Goal: Transaction & Acquisition: Purchase product/service

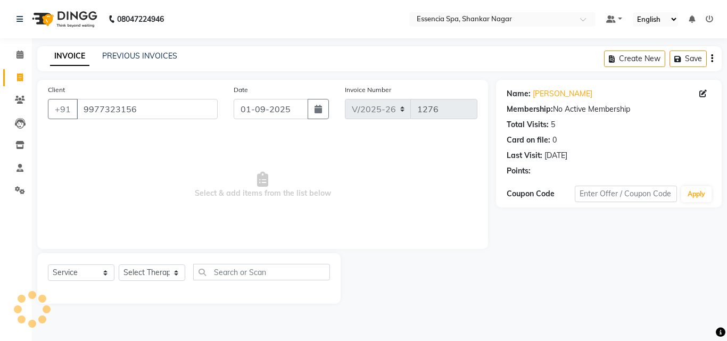
select select "7037"
select select "service"
click at [151, 273] on select "Select Therapist" at bounding box center [152, 272] width 67 height 16
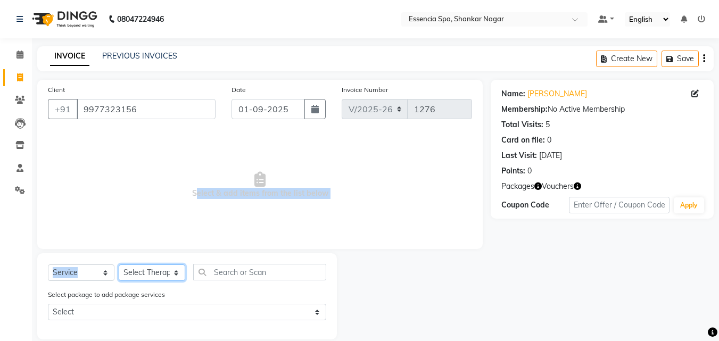
select select "58078"
click at [119, 264] on select "Select Therapist [PERSON_NAME] [PERSON_NAME] [PERSON_NAME] [PERSON_NAME]" at bounding box center [152, 272] width 67 height 16
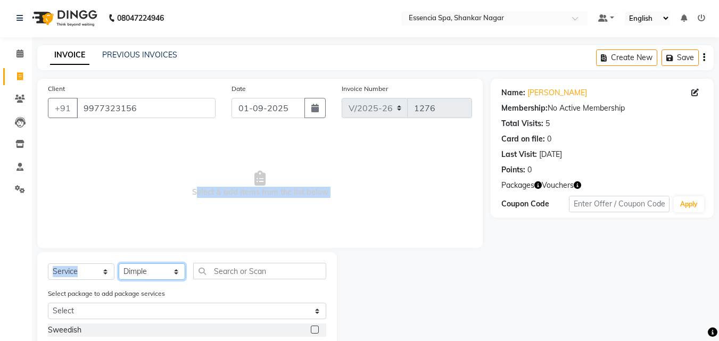
scroll to position [121, 0]
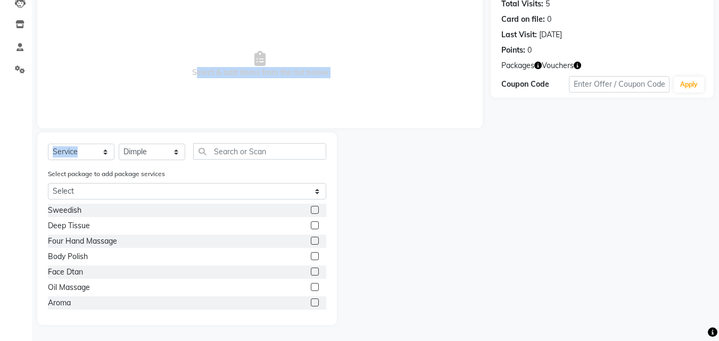
click at [311, 287] on label at bounding box center [315, 287] width 8 height 8
click at [311, 287] on input "checkbox" at bounding box center [314, 287] width 7 height 7
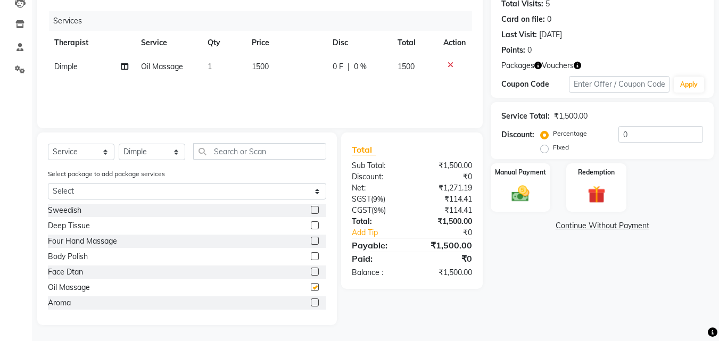
checkbox input "false"
click at [326, 65] on td "0 F | 0 %" at bounding box center [358, 67] width 65 height 24
select select "58078"
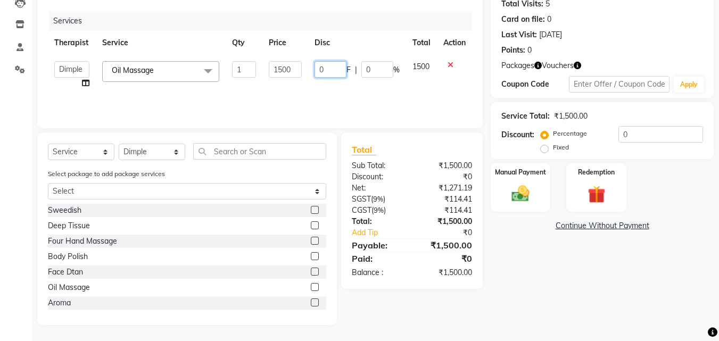
drag, startPoint x: 332, startPoint y: 64, endPoint x: 318, endPoint y: 69, distance: 14.1
click at [318, 69] on input "0" at bounding box center [331, 69] width 32 height 16
type input "723"
click at [359, 89] on div "Services Therapist Service Qty Price Disc Total Action Aaira Amber Dimple [PERS…" at bounding box center [260, 64] width 424 height 106
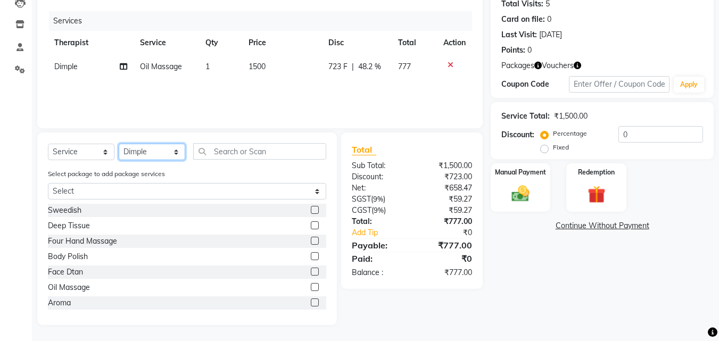
click at [148, 146] on select "Select Therapist [PERSON_NAME] [PERSON_NAME] [PERSON_NAME] [PERSON_NAME]" at bounding box center [152, 152] width 67 height 16
select select "69641"
click at [119, 144] on select "Select Therapist [PERSON_NAME] [PERSON_NAME] [PERSON_NAME] [PERSON_NAME]" at bounding box center [152, 152] width 67 height 16
click at [311, 288] on label at bounding box center [315, 287] width 8 height 8
click at [311, 288] on input "checkbox" at bounding box center [314, 287] width 7 height 7
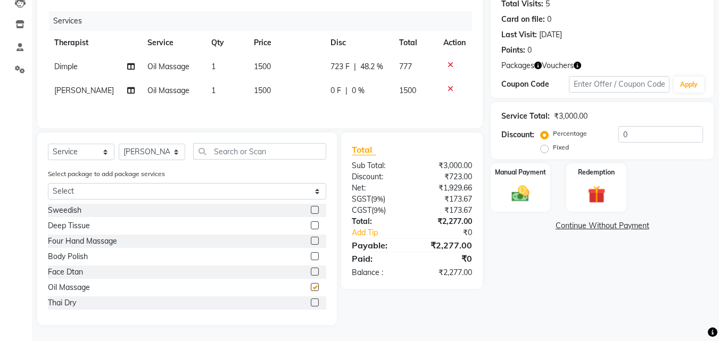
checkbox input "false"
click at [320, 98] on td "1500" at bounding box center [285, 91] width 77 height 24
select select "69641"
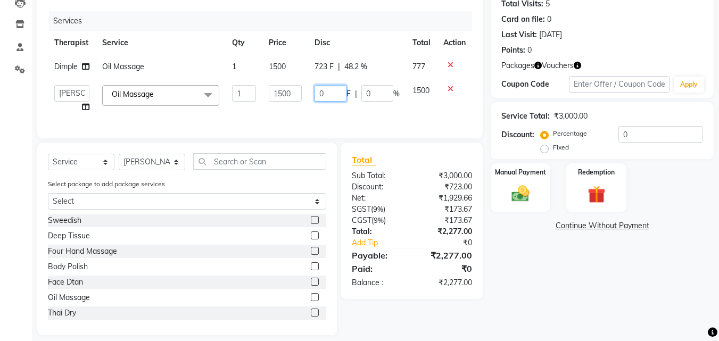
drag, startPoint x: 327, startPoint y: 95, endPoint x: 316, endPoint y: 94, distance: 11.2
click at [317, 94] on input "0" at bounding box center [331, 93] width 32 height 16
type input "723"
click at [328, 109] on div "Services Therapist Service Qty Price Disc Total Action Dimple Oil Massage 1 150…" at bounding box center [260, 69] width 424 height 117
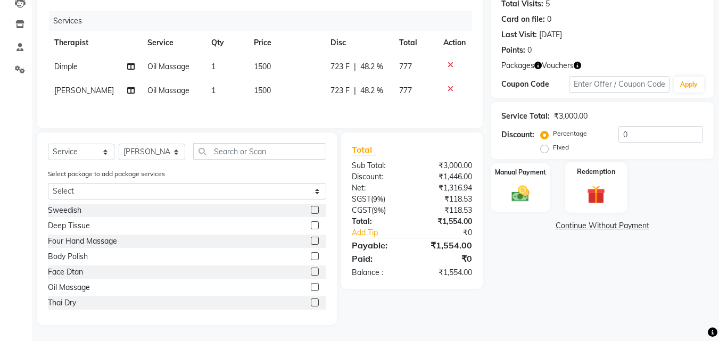
click at [598, 188] on img at bounding box center [596, 194] width 30 height 23
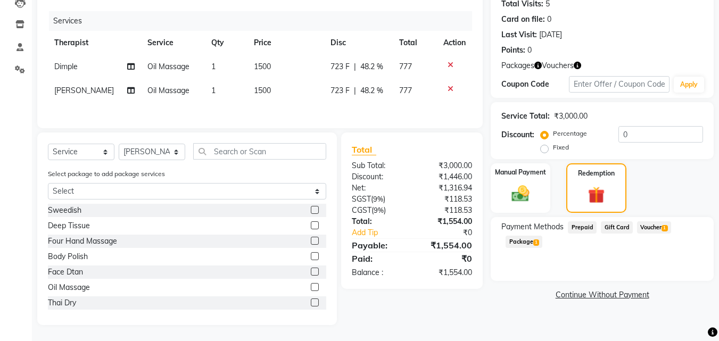
click at [657, 225] on span "Voucher 1" at bounding box center [654, 227] width 34 height 12
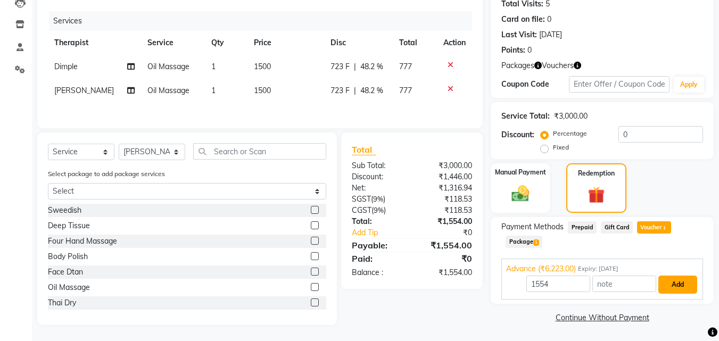
click at [685, 281] on button "Add" at bounding box center [677, 285] width 39 height 18
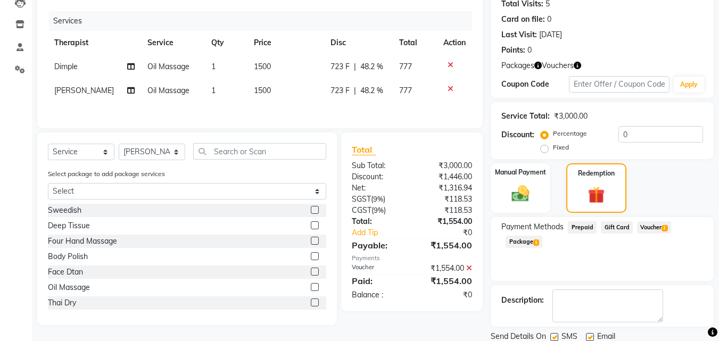
scroll to position [159, 0]
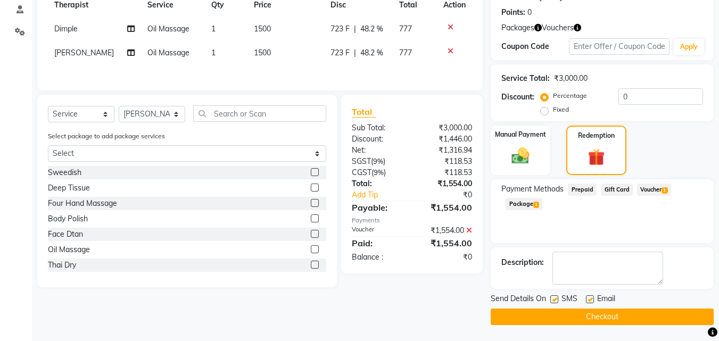
click at [552, 298] on label at bounding box center [554, 299] width 8 height 8
click at [552, 298] on input "checkbox" at bounding box center [553, 299] width 7 height 7
checkbox input "false"
click at [590, 300] on label at bounding box center [590, 299] width 8 height 8
click at [590, 300] on input "checkbox" at bounding box center [589, 299] width 7 height 7
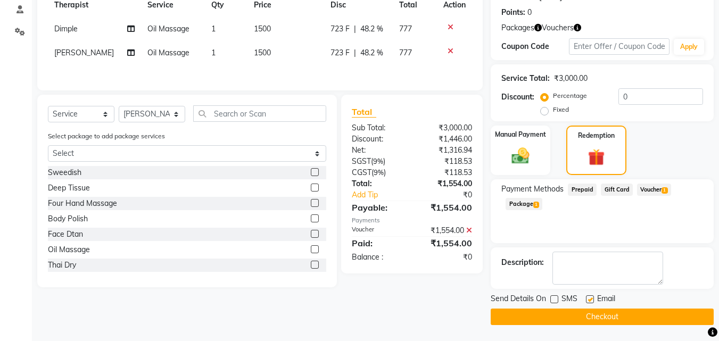
checkbox input "false"
click at [589, 318] on button "Checkout" at bounding box center [602, 317] width 223 height 16
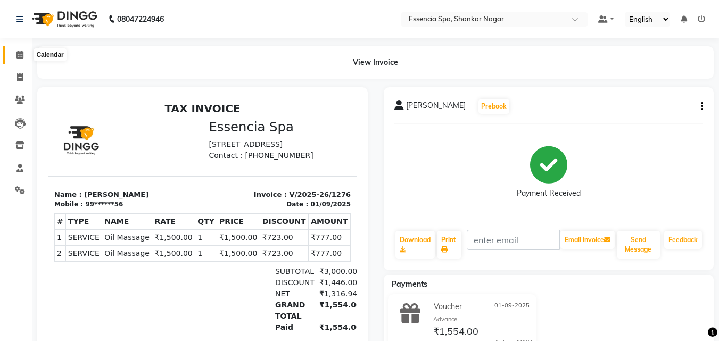
click at [19, 52] on icon at bounding box center [19, 55] width 7 height 8
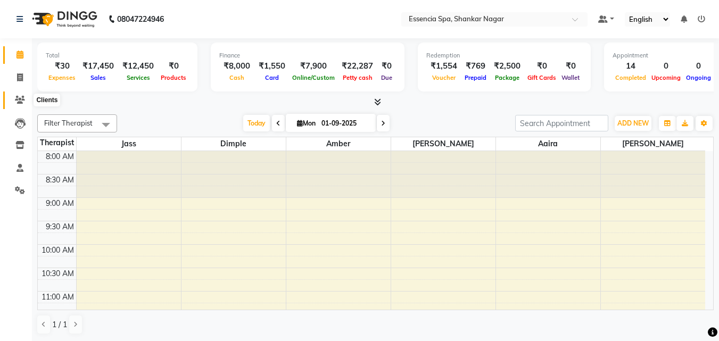
click at [21, 95] on span at bounding box center [20, 100] width 19 height 12
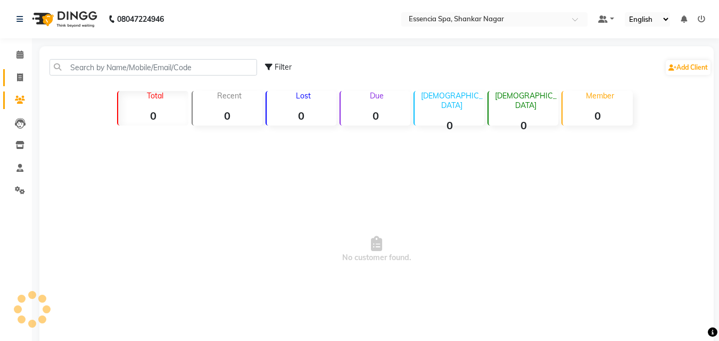
click at [19, 83] on span at bounding box center [20, 78] width 19 height 12
select select "service"
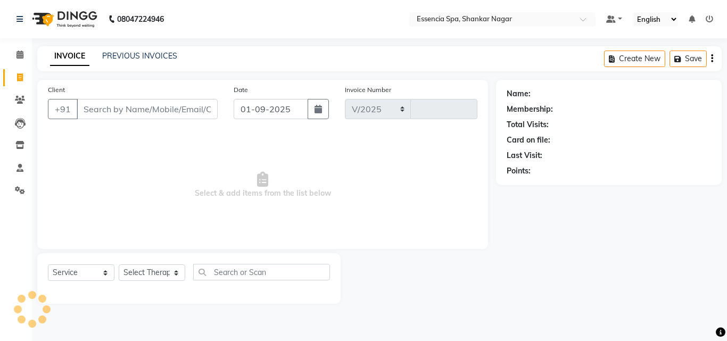
select select "7037"
type input "1277"
click at [193, 119] on input "Client" at bounding box center [147, 109] width 141 height 20
click at [20, 52] on icon at bounding box center [19, 55] width 7 height 8
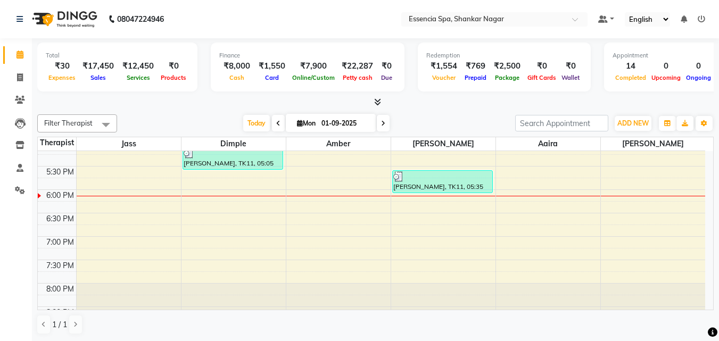
scroll to position [429, 0]
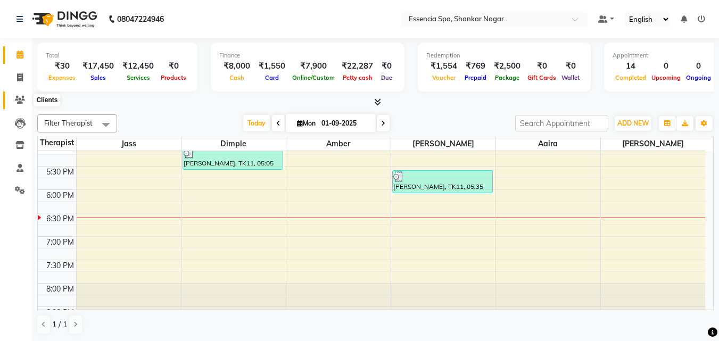
click at [20, 97] on icon at bounding box center [20, 100] width 10 height 8
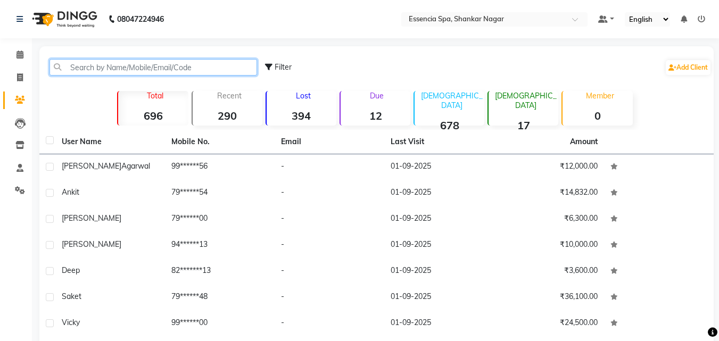
click at [127, 69] on input "text" at bounding box center [153, 67] width 208 height 16
paste input "7880036969"
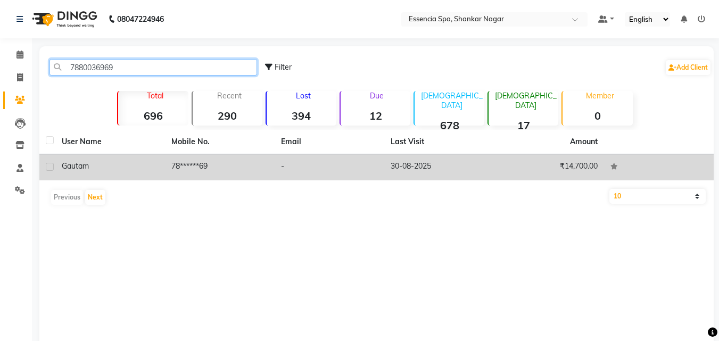
type input "7880036969"
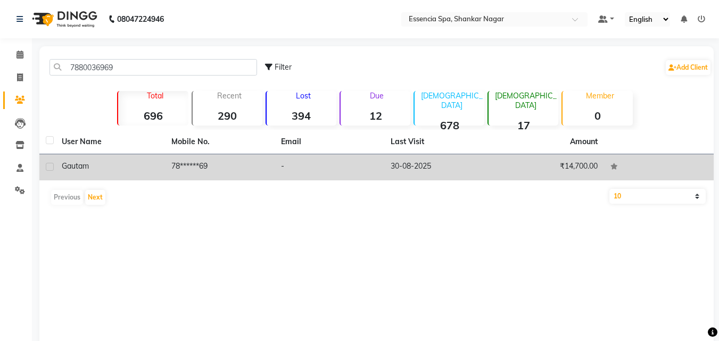
click at [130, 160] on td "Gautam" at bounding box center [110, 167] width 110 height 26
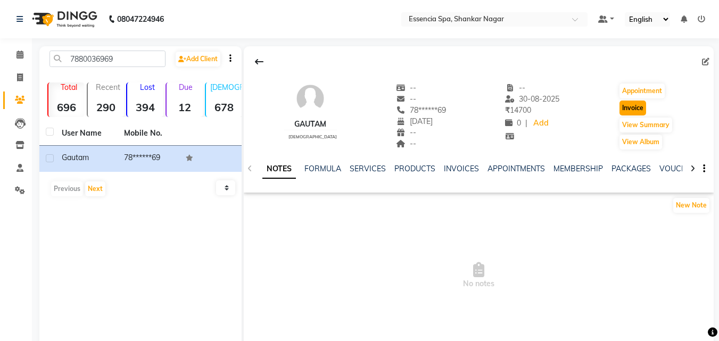
click at [624, 104] on button "Invoice" at bounding box center [632, 108] width 27 height 15
select select "service"
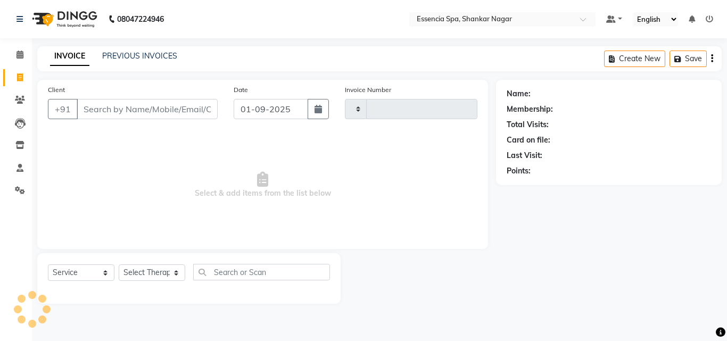
type input "1277"
select select "7037"
click at [138, 273] on select "Select Therapist" at bounding box center [152, 272] width 67 height 16
type input "78******69"
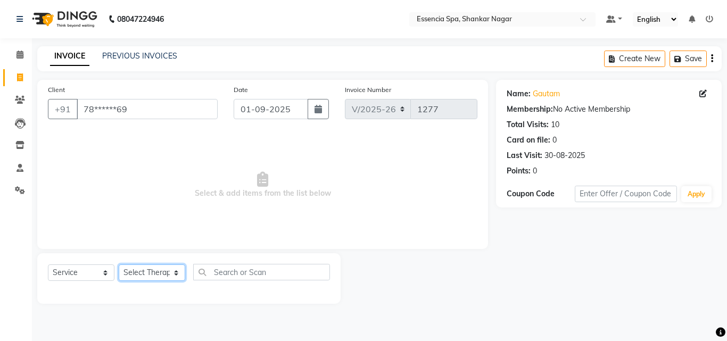
select select "69641"
click at [119, 264] on select "Select Therapist [PERSON_NAME] [PERSON_NAME] [PERSON_NAME] [PERSON_NAME]" at bounding box center [152, 272] width 67 height 16
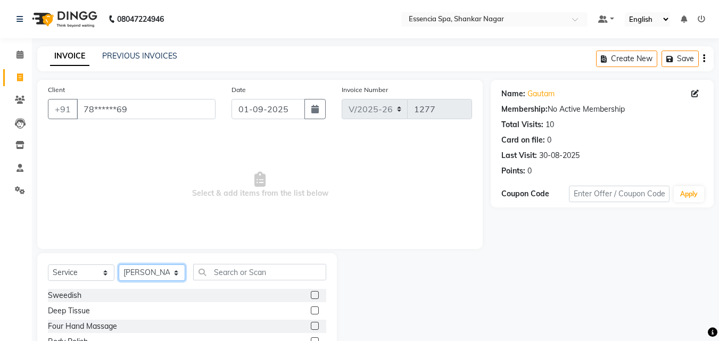
scroll to position [85, 0]
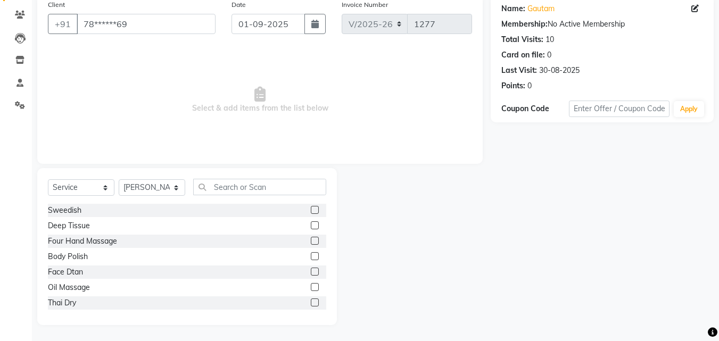
click at [311, 288] on label at bounding box center [315, 287] width 8 height 8
click at [311, 288] on input "checkbox" at bounding box center [314, 287] width 7 height 7
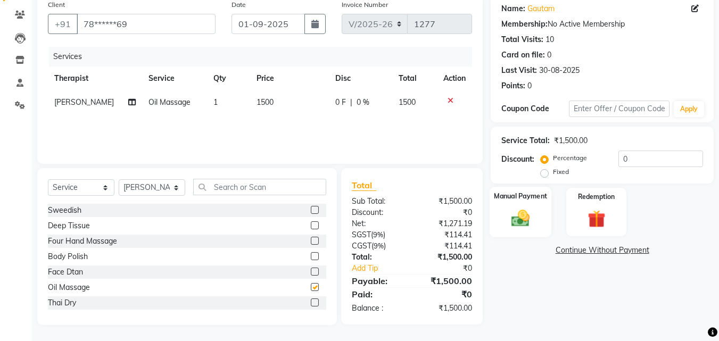
checkbox input "false"
click at [542, 201] on label "Manual Payment" at bounding box center [520, 196] width 53 height 10
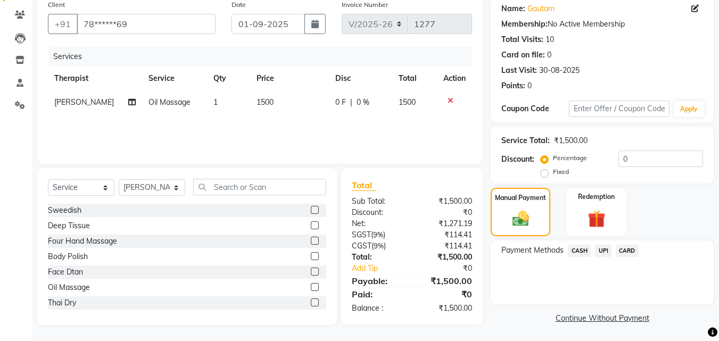
click at [583, 251] on span "CASH" at bounding box center [579, 251] width 23 height 12
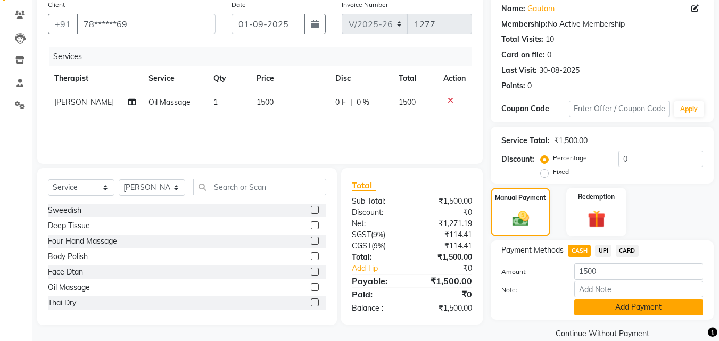
click at [621, 304] on button "Add Payment" at bounding box center [638, 307] width 129 height 16
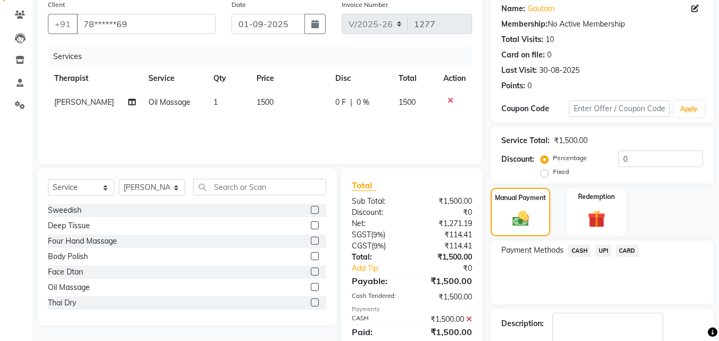
scroll to position [146, 0]
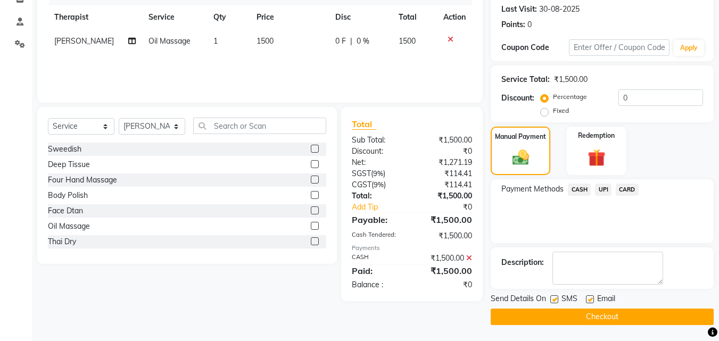
drag, startPoint x: 556, startPoint y: 297, endPoint x: 593, endPoint y: 299, distance: 36.8
click at [556, 297] on label at bounding box center [554, 299] width 8 height 8
click at [556, 297] on input "checkbox" at bounding box center [553, 299] width 7 height 7
checkbox input "false"
click at [593, 299] on label at bounding box center [590, 299] width 8 height 8
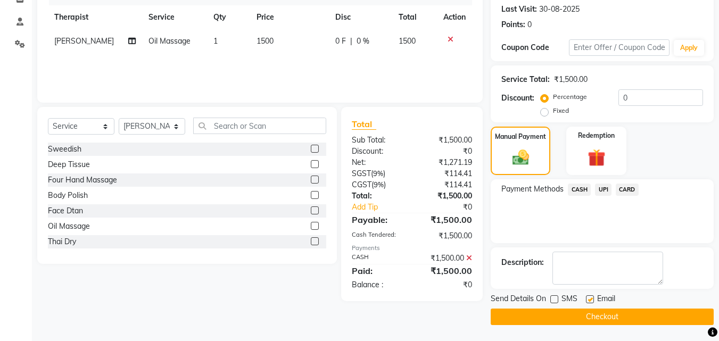
click at [593, 299] on input "checkbox" at bounding box center [589, 299] width 7 height 7
checkbox input "false"
click at [586, 312] on button "Checkout" at bounding box center [602, 317] width 223 height 16
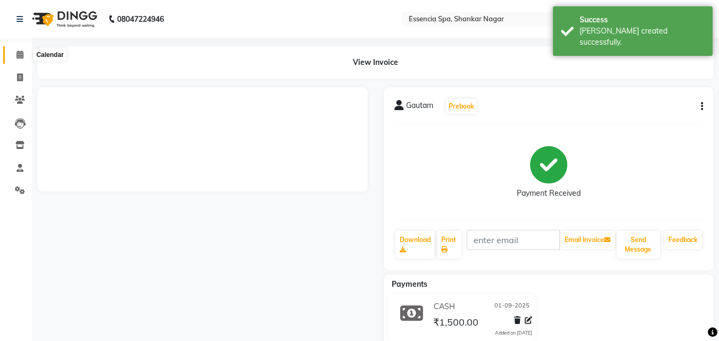
click at [18, 49] on span at bounding box center [20, 55] width 19 height 12
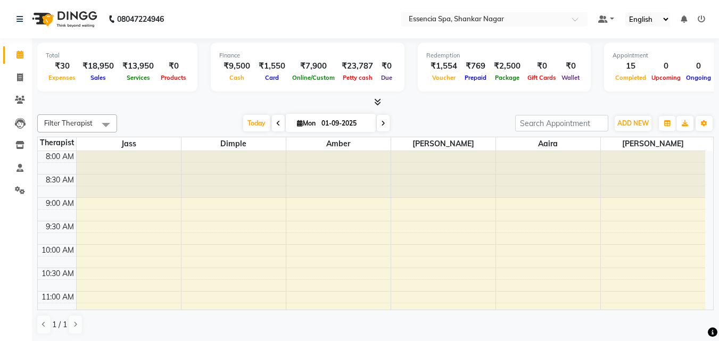
click at [151, 109] on div "Total ₹30 Expenses ₹18,950 Sales ₹13,950 Services ₹0 Products Finance ₹9,500 Ca…" at bounding box center [375, 189] width 687 height 303
click at [20, 96] on icon at bounding box center [20, 100] width 10 height 8
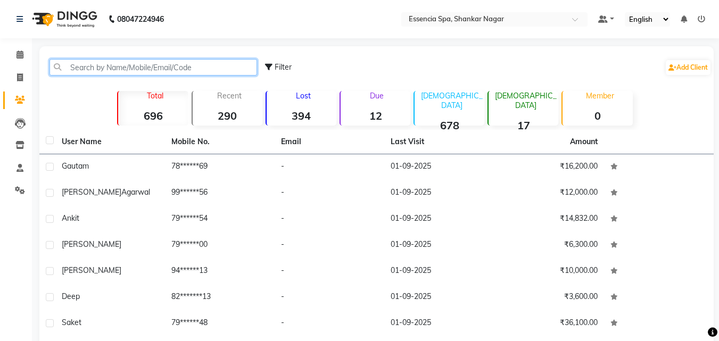
click at [134, 70] on input "text" at bounding box center [153, 67] width 208 height 16
paste input "Vicky"
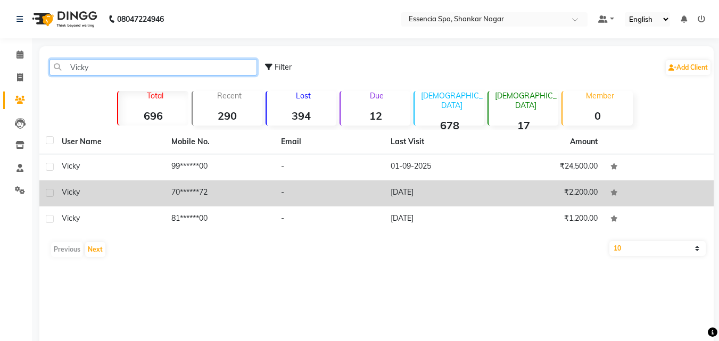
type input "Vicky"
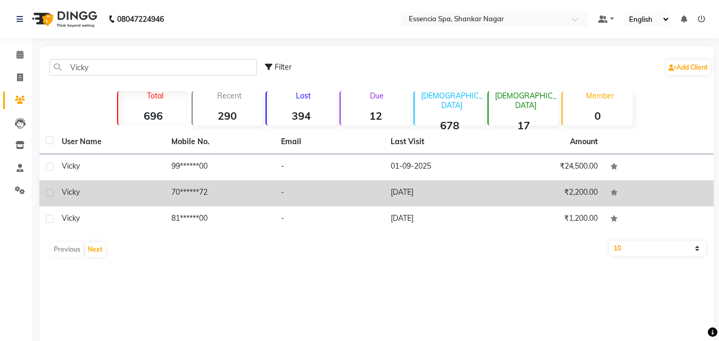
click at [131, 180] on td "Vicky" at bounding box center [110, 193] width 110 height 26
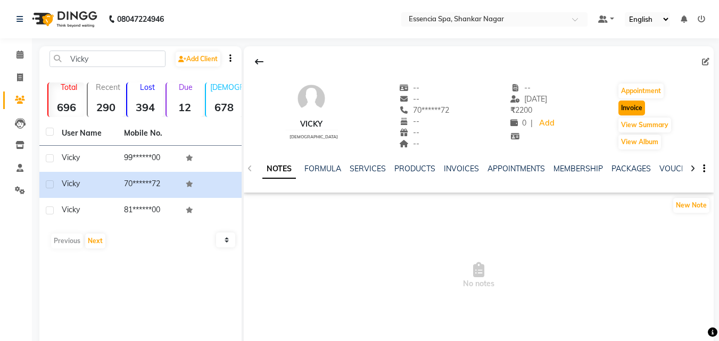
click at [632, 110] on button "Invoice" at bounding box center [631, 108] width 27 height 15
select select "service"
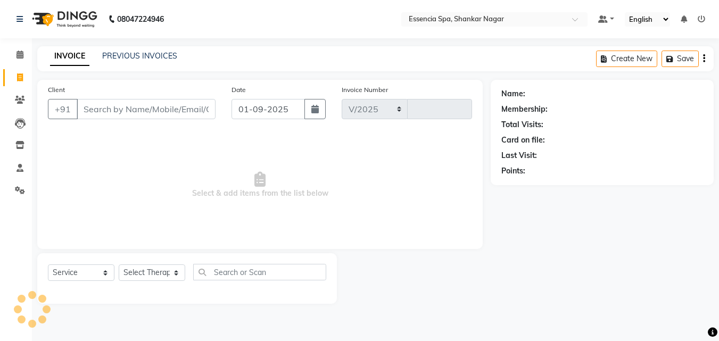
select select "7037"
type input "1278"
click at [165, 275] on select "Select Therapist" at bounding box center [152, 272] width 67 height 16
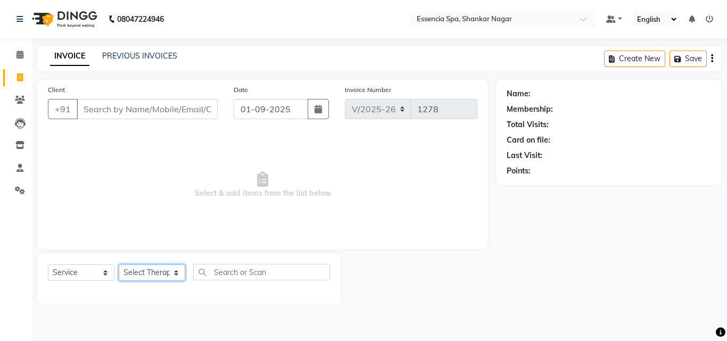
type input "70******72"
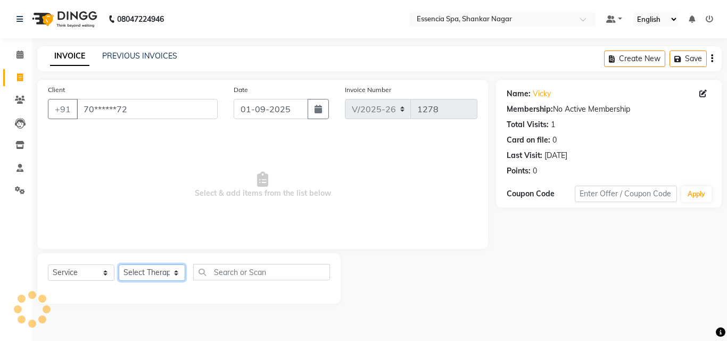
select select "61902"
click at [119, 264] on select "Select Therapist [PERSON_NAME] [PERSON_NAME] [PERSON_NAME] [PERSON_NAME]" at bounding box center [152, 272] width 67 height 16
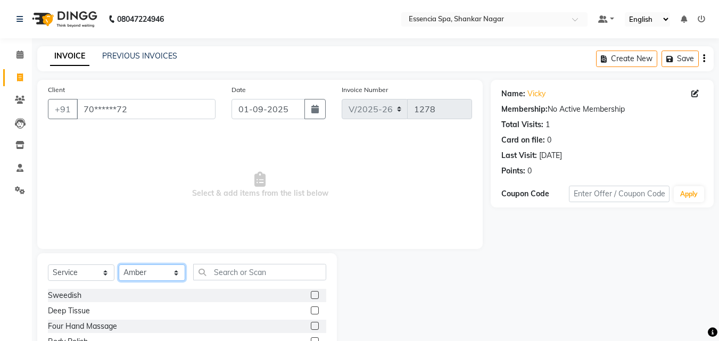
scroll to position [85, 0]
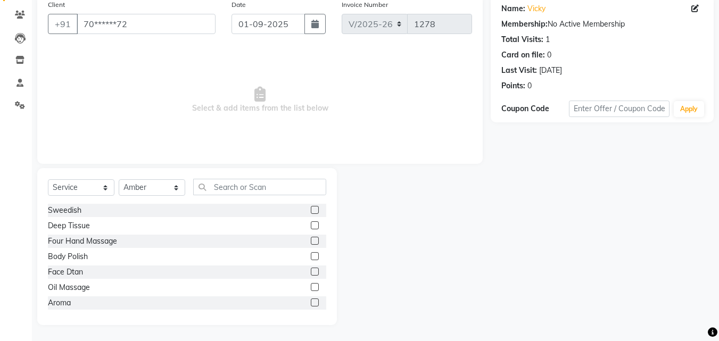
click at [311, 287] on label at bounding box center [315, 287] width 8 height 8
click at [311, 287] on input "checkbox" at bounding box center [314, 287] width 7 height 7
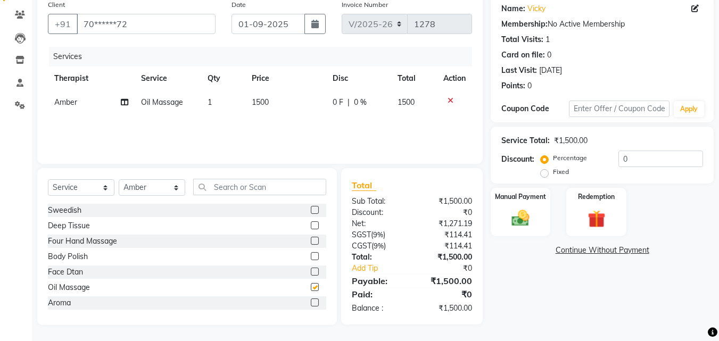
checkbox input "false"
click at [319, 104] on td "1500" at bounding box center [285, 102] width 81 height 24
select select "61902"
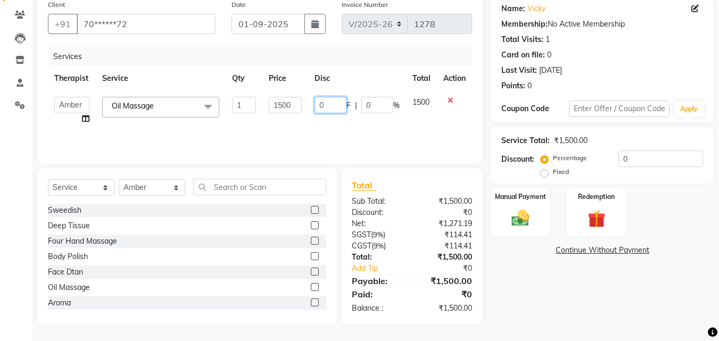
drag, startPoint x: 328, startPoint y: 102, endPoint x: 319, endPoint y: 105, distance: 10.1
click at [319, 105] on input "0" at bounding box center [331, 105] width 32 height 16
type input "300"
click at [317, 125] on div "Services Therapist Service Qty Price Disc Total Action Aaira Amber Dimple [PERS…" at bounding box center [260, 100] width 424 height 106
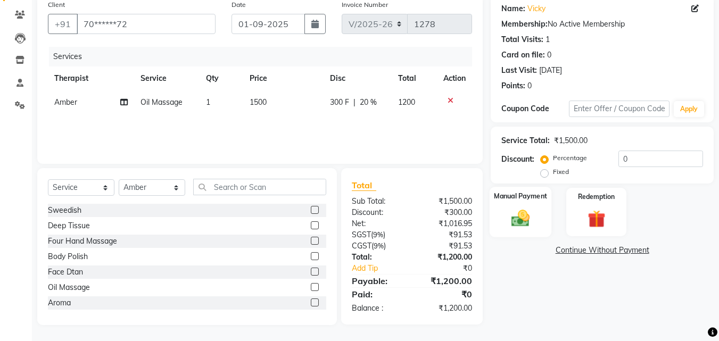
click at [528, 209] on img at bounding box center [521, 218] width 30 height 21
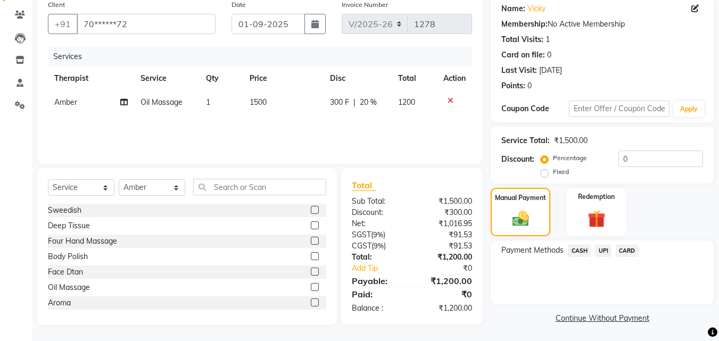
click at [606, 253] on span "UPI" at bounding box center [603, 251] width 16 height 12
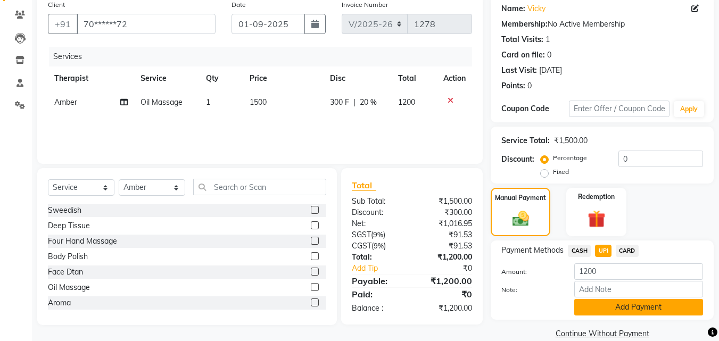
click at [644, 310] on button "Add Payment" at bounding box center [638, 307] width 129 height 16
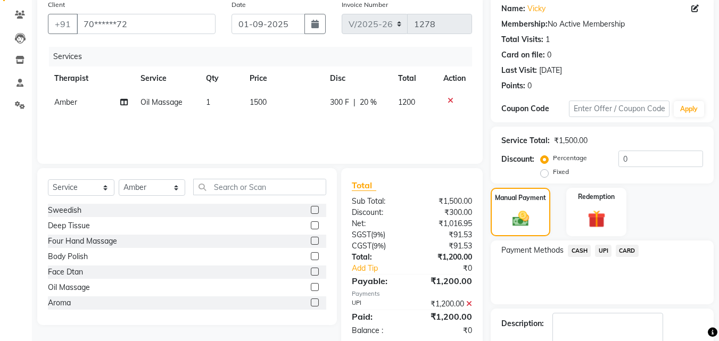
scroll to position [146, 0]
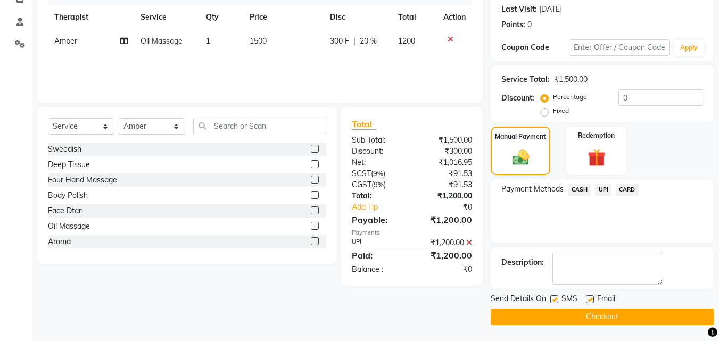
click at [553, 298] on label at bounding box center [554, 299] width 8 height 8
click at [553, 298] on input "checkbox" at bounding box center [553, 299] width 7 height 7
checkbox input "false"
click at [591, 300] on label at bounding box center [590, 299] width 8 height 8
click at [591, 300] on input "checkbox" at bounding box center [589, 299] width 7 height 7
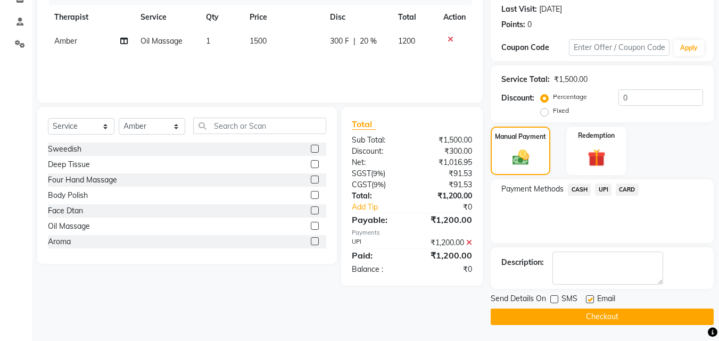
checkbox input "false"
click at [587, 313] on button "Checkout" at bounding box center [602, 317] width 223 height 16
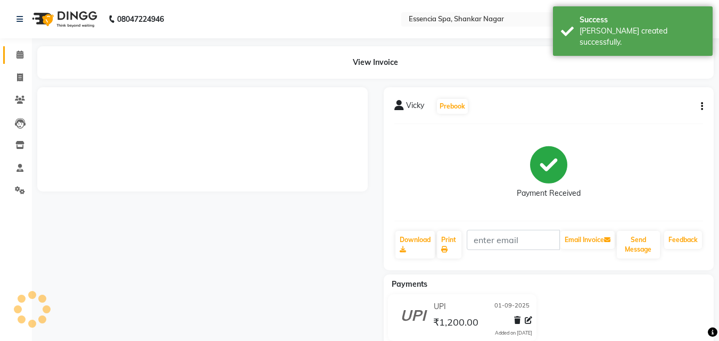
click at [21, 49] on span at bounding box center [20, 55] width 19 height 12
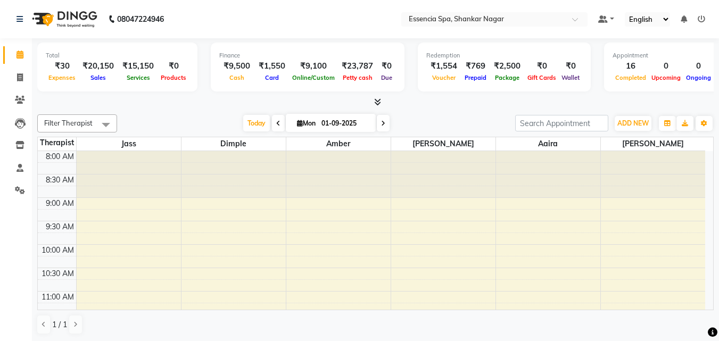
click at [183, 111] on div "Filter Therapist Select All Aaira Amber Dimple [PERSON_NAME] [PERSON_NAME] [DAT…" at bounding box center [375, 224] width 676 height 229
click at [201, 118] on div "[DATE] [DATE]" at bounding box center [315, 123] width 387 height 16
drag, startPoint x: 227, startPoint y: 105, endPoint x: 235, endPoint y: 89, distance: 17.4
click at [226, 103] on div at bounding box center [375, 102] width 676 height 11
click at [175, 109] on div "Total ₹30 Expenses ₹20,150 Sales ₹15,150 Services ₹0 Products Finance ₹9,500 Ca…" at bounding box center [375, 189] width 687 height 303
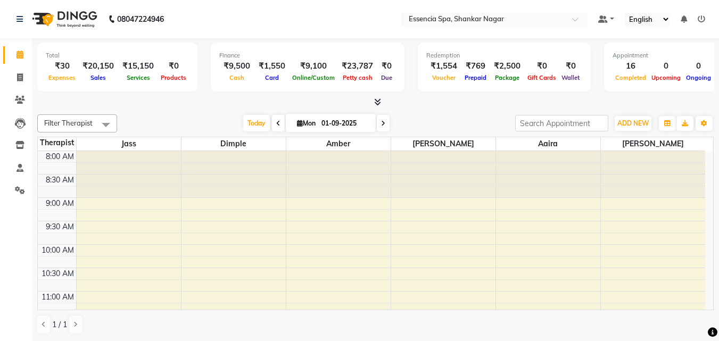
click at [201, 111] on div "Filter Therapist Select All Aaira Amber Dimple [PERSON_NAME] [PERSON_NAME] [DAT…" at bounding box center [375, 224] width 676 height 229
click at [20, 96] on icon at bounding box center [20, 100] width 10 height 8
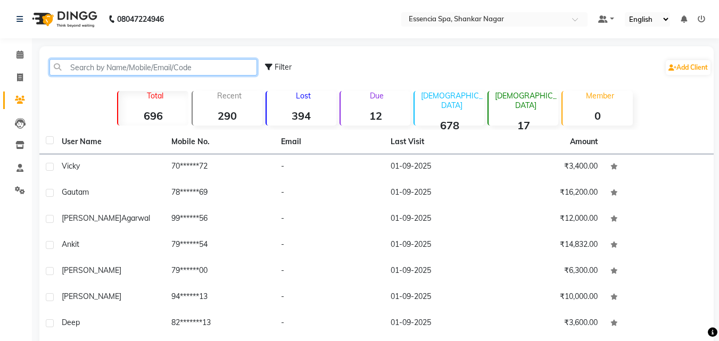
click at [119, 70] on input "text" at bounding box center [153, 67] width 208 height 16
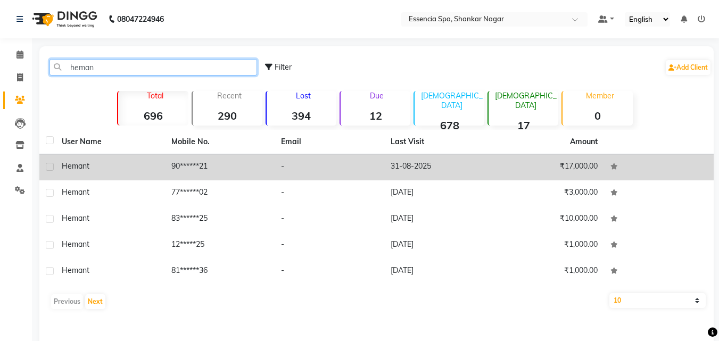
type input "heman"
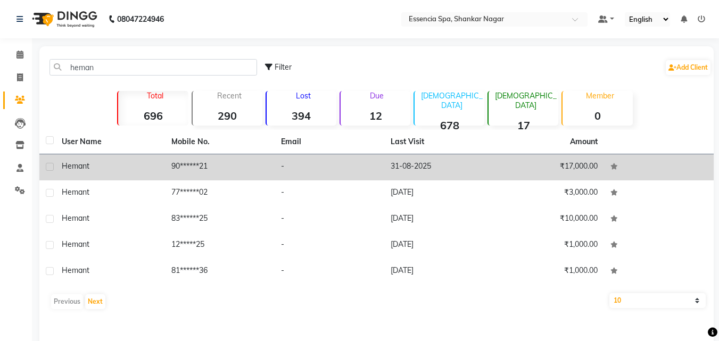
click at [130, 162] on div "hemant" at bounding box center [110, 166] width 97 height 11
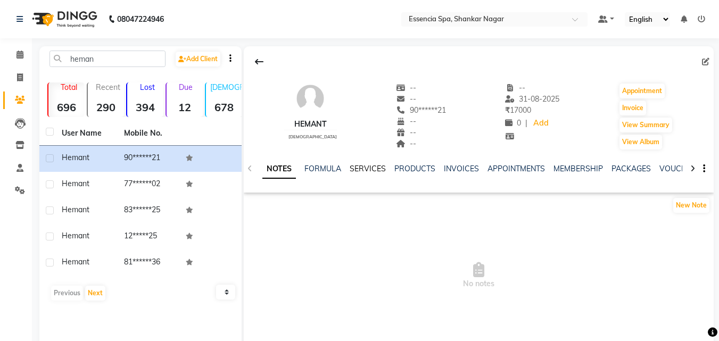
click at [383, 164] on link "SERVICES" at bounding box center [368, 169] width 36 height 10
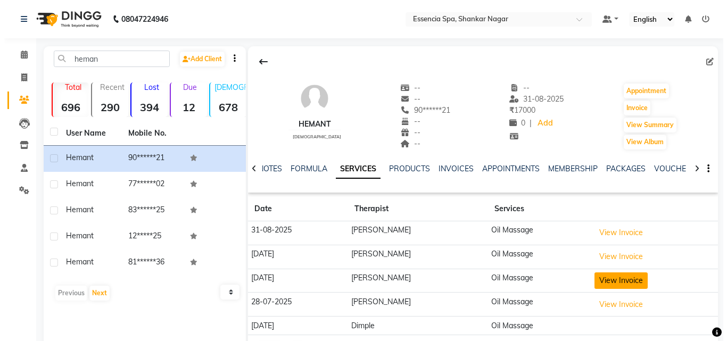
scroll to position [40, 0]
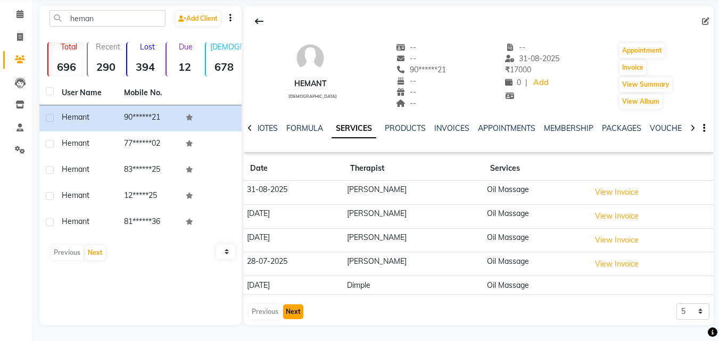
click at [289, 307] on button "Next" at bounding box center [293, 311] width 20 height 15
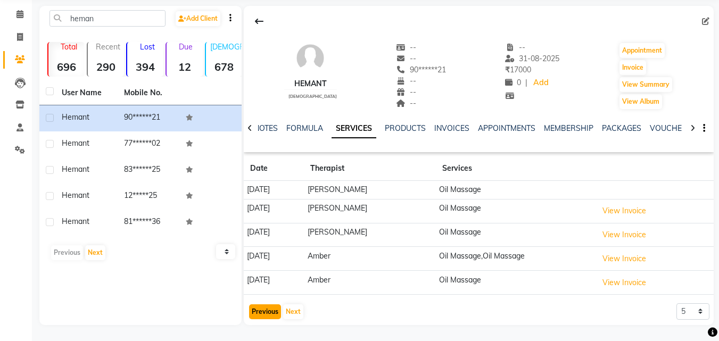
click at [262, 316] on button "Previous" at bounding box center [265, 311] width 32 height 15
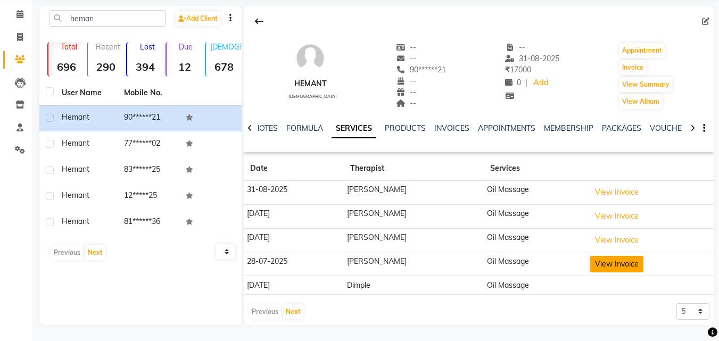
click at [602, 261] on button "View Invoice" at bounding box center [616, 264] width 53 height 16
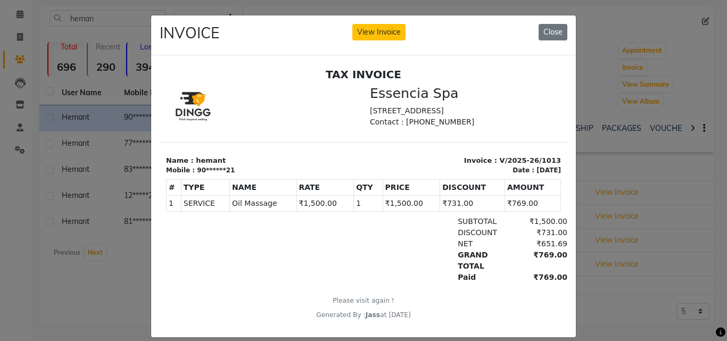
scroll to position [9, 0]
click at [551, 29] on button "Close" at bounding box center [553, 32] width 29 height 16
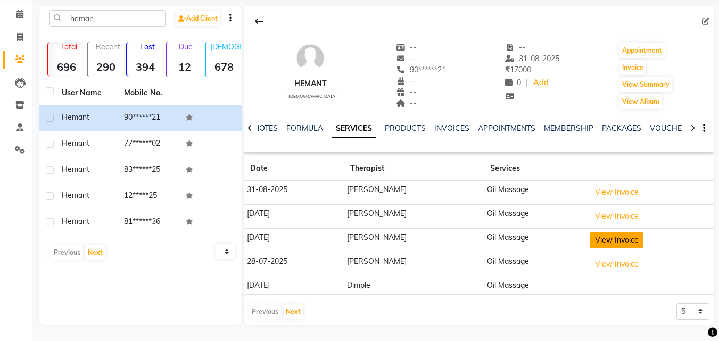
click at [608, 237] on button "View Invoice" at bounding box center [616, 240] width 53 height 16
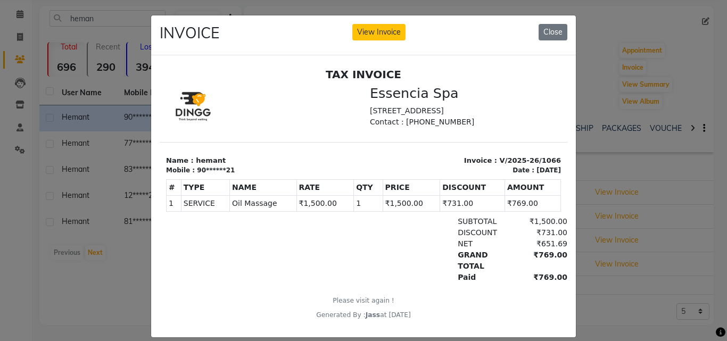
scroll to position [0, 0]
click at [549, 29] on button "Close" at bounding box center [553, 32] width 29 height 16
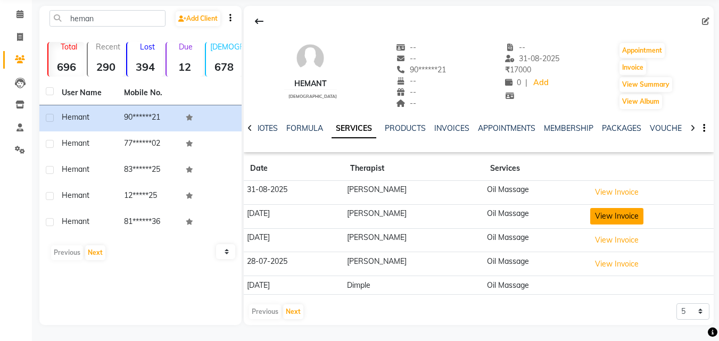
click at [610, 210] on button "View Invoice" at bounding box center [616, 216] width 53 height 16
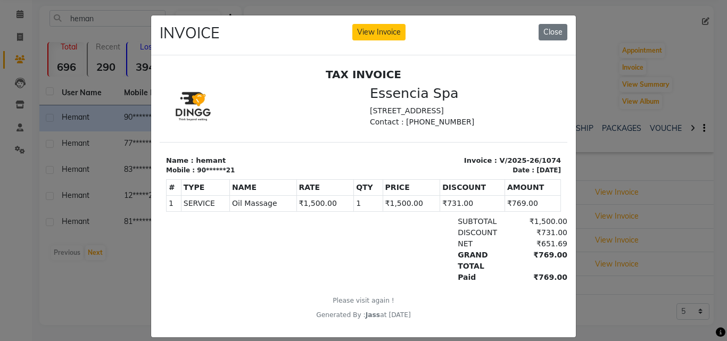
scroll to position [9, 0]
click at [551, 33] on button "Close" at bounding box center [553, 32] width 29 height 16
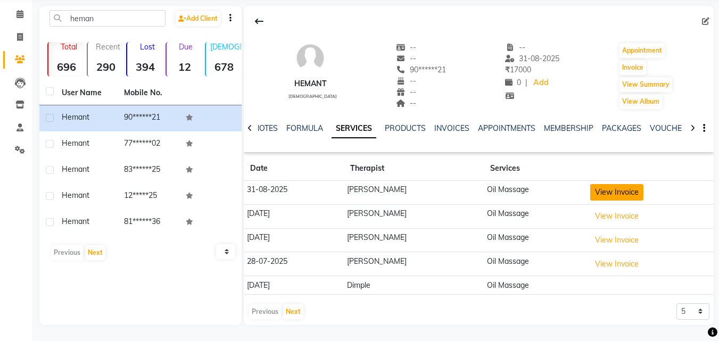
click at [606, 186] on button "View Invoice" at bounding box center [616, 192] width 53 height 16
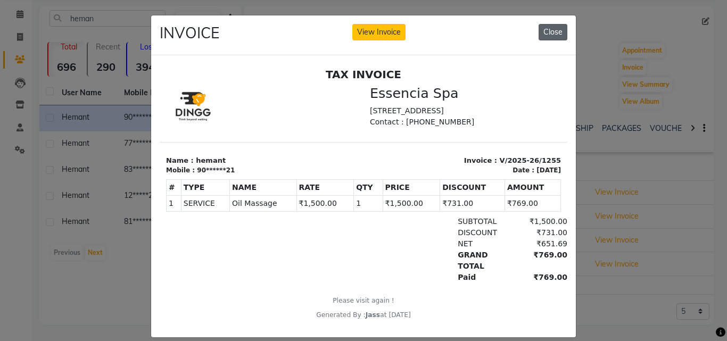
click at [543, 34] on button "Close" at bounding box center [553, 32] width 29 height 16
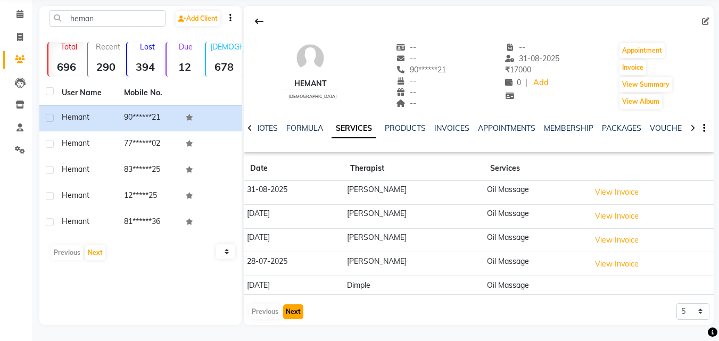
click at [295, 309] on button "Next" at bounding box center [293, 311] width 20 height 15
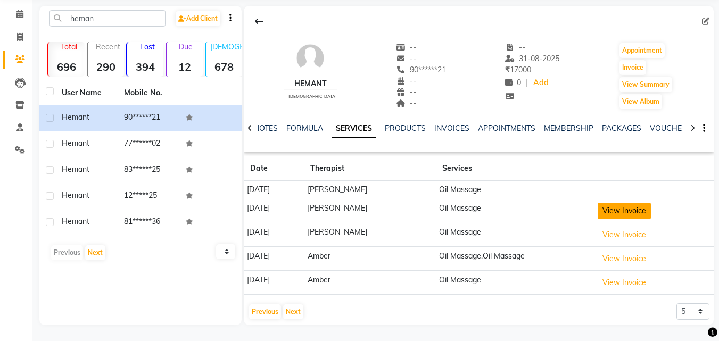
click at [623, 210] on button "View Invoice" at bounding box center [624, 211] width 53 height 16
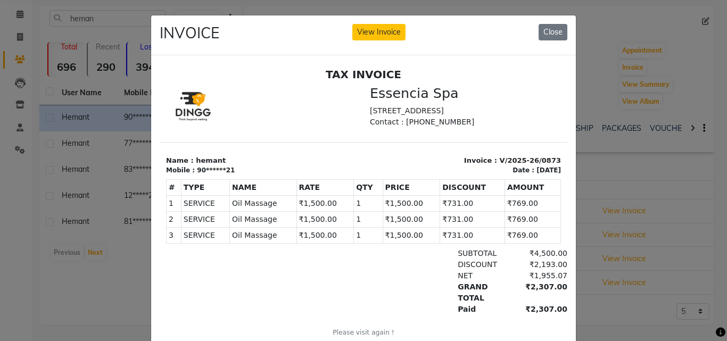
scroll to position [0, 0]
click at [549, 34] on button "Close" at bounding box center [553, 32] width 29 height 16
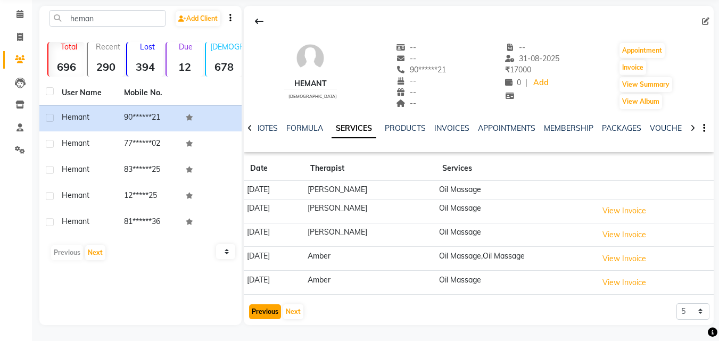
click at [274, 308] on button "Previous" at bounding box center [265, 311] width 32 height 15
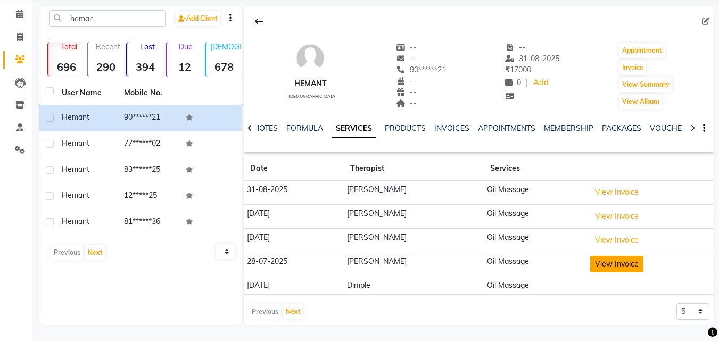
click at [595, 263] on button "View Invoice" at bounding box center [616, 264] width 53 height 16
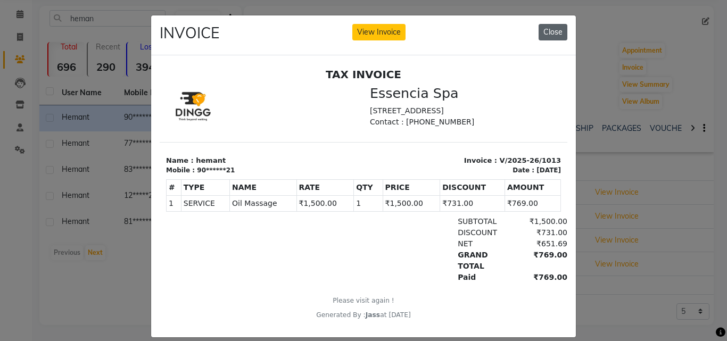
click at [557, 30] on button "Close" at bounding box center [553, 32] width 29 height 16
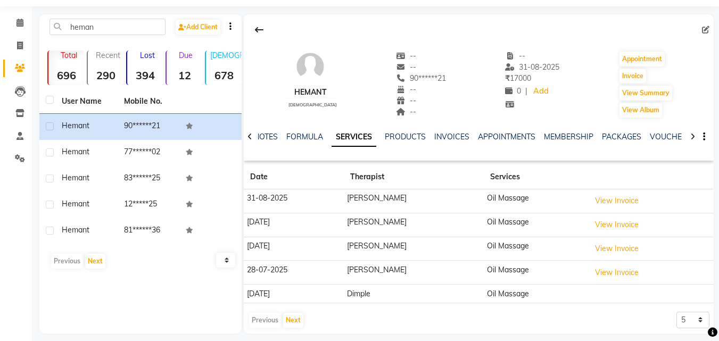
scroll to position [40, 0]
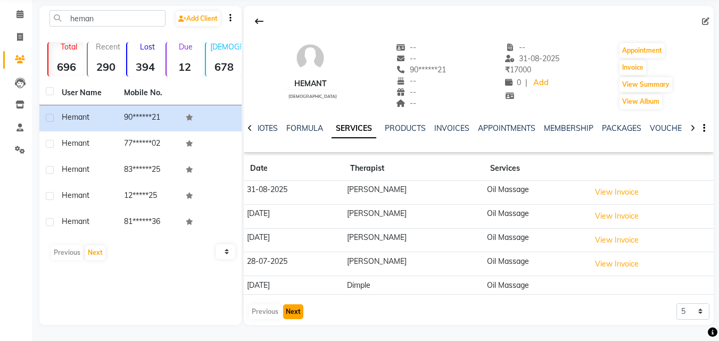
click at [296, 315] on button "Next" at bounding box center [293, 311] width 20 height 15
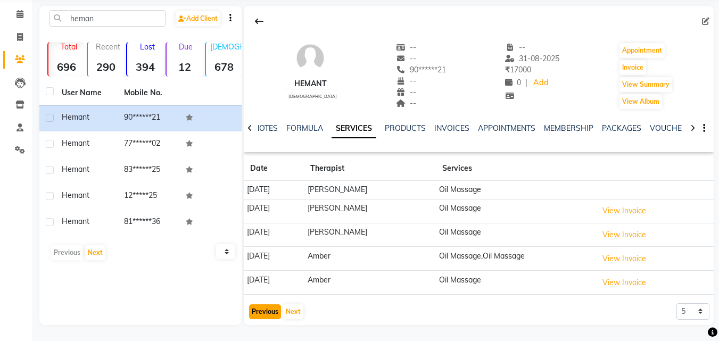
click at [261, 317] on button "Previous" at bounding box center [265, 311] width 32 height 15
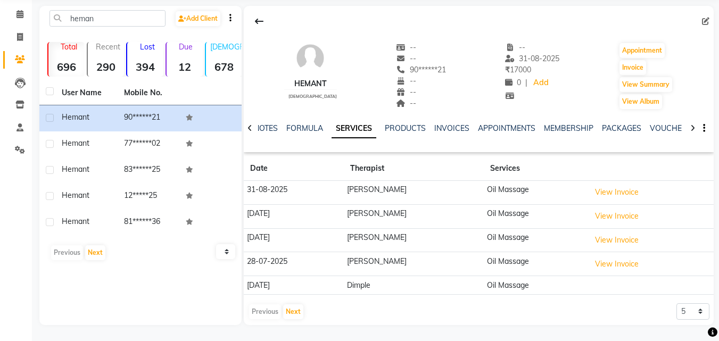
click at [264, 315] on div "Previous Next" at bounding box center [276, 311] width 56 height 17
click at [22, 12] on icon at bounding box center [19, 14] width 7 height 8
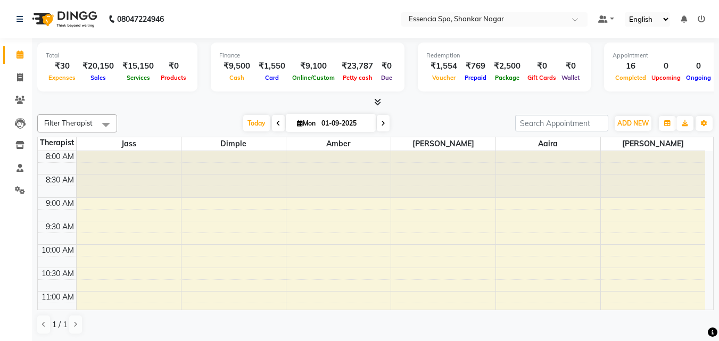
click at [179, 109] on div "Total ₹30 Expenses ₹20,150 Sales ₹15,150 Services ₹0 Products Finance ₹9,500 Ca…" at bounding box center [375, 189] width 687 height 303
click at [171, 111] on div "Filter Therapist Select All Aaira Amber Dimple [PERSON_NAME] [PERSON_NAME] [DAT…" at bounding box center [375, 224] width 676 height 229
click at [353, 65] on div "₹23,787" at bounding box center [357, 66] width 40 height 12
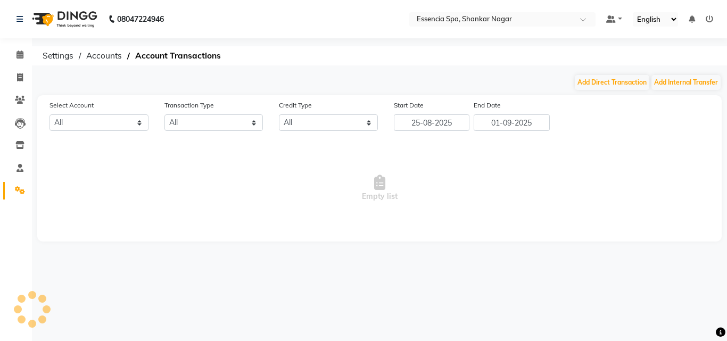
select select "6100"
click at [617, 84] on button "Add Direct Transaction" at bounding box center [612, 82] width 75 height 15
select select "direct"
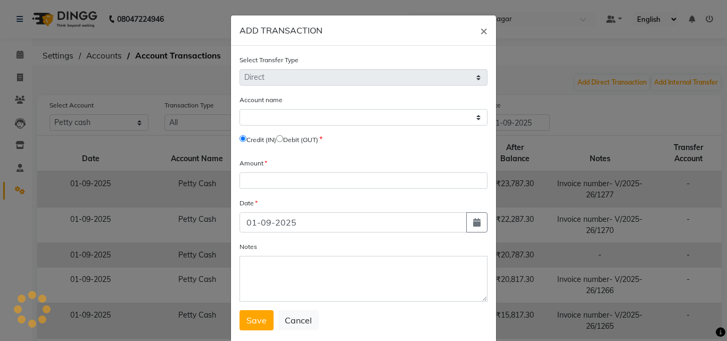
select select "6100"
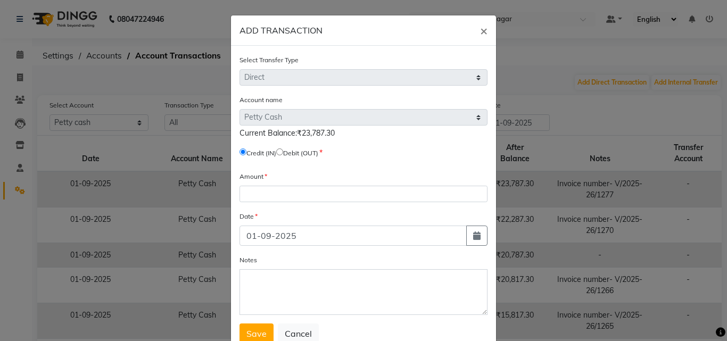
click at [281, 152] on input "radio" at bounding box center [279, 151] width 7 height 7
radio input "true"
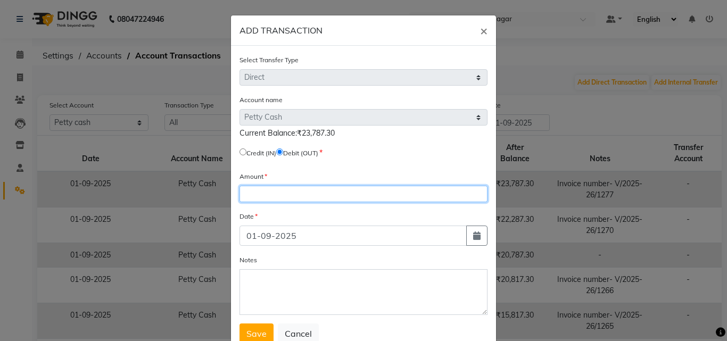
click at [278, 192] on input "number" at bounding box center [363, 194] width 248 height 16
type input "21000"
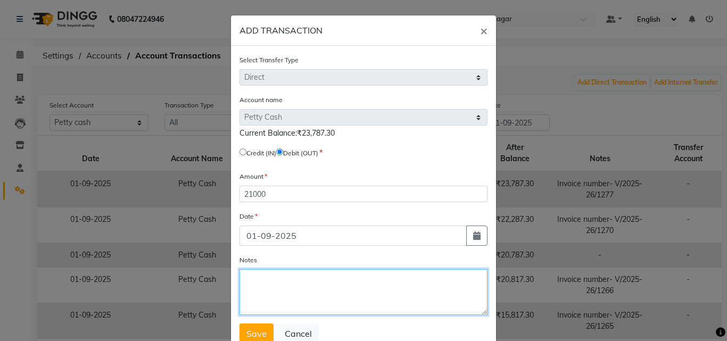
click at [272, 287] on textarea "Notes" at bounding box center [363, 292] width 248 height 46
paste textarea "HO To Ashish sir"
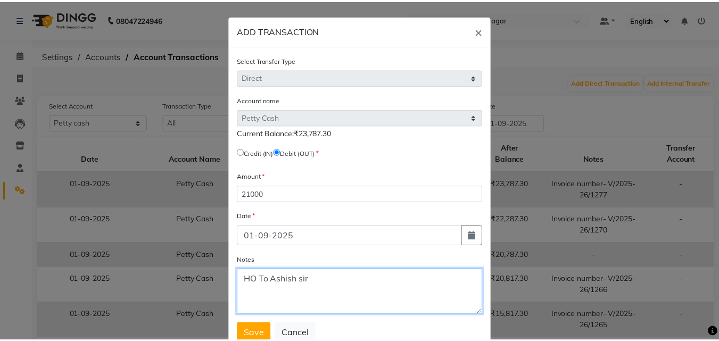
scroll to position [35, 0]
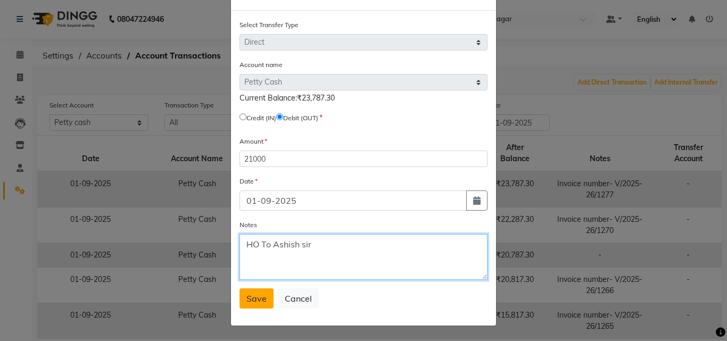
type textarea "HO To Ashish sir"
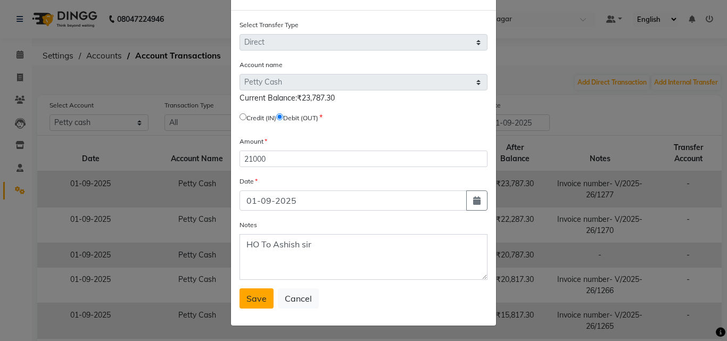
click at [251, 304] on button "Save" at bounding box center [256, 298] width 34 height 20
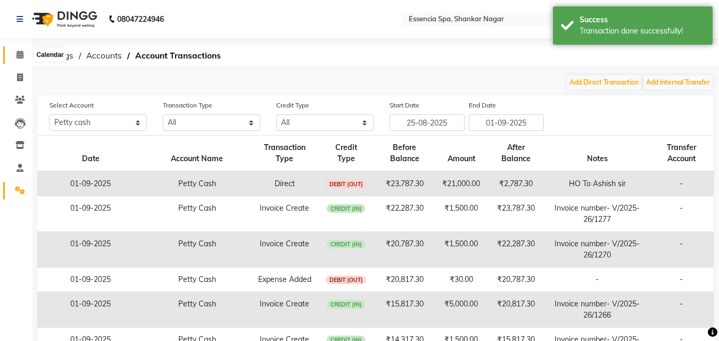
click at [22, 53] on icon at bounding box center [19, 55] width 7 height 8
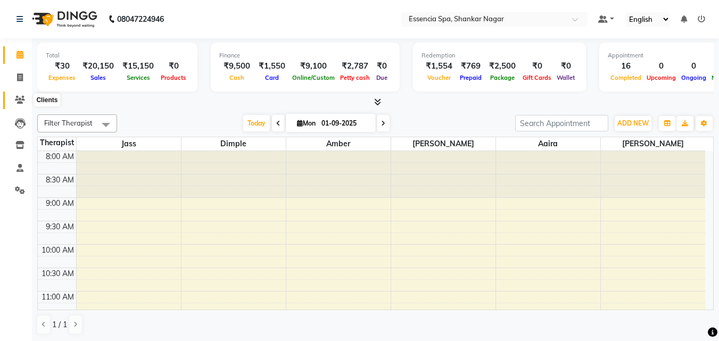
click at [22, 100] on icon at bounding box center [20, 100] width 10 height 8
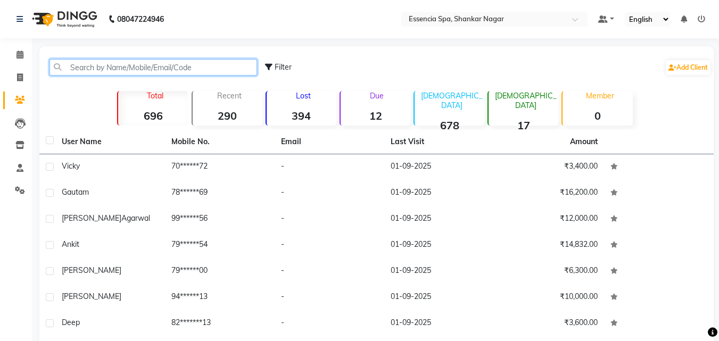
click at [115, 72] on input "text" at bounding box center [153, 67] width 208 height 16
paste input "9054945121"
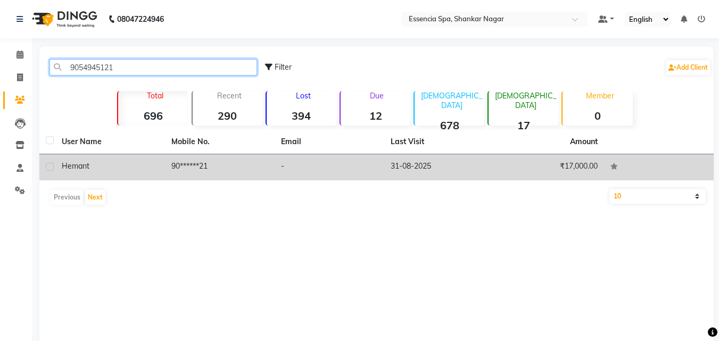
type input "9054945121"
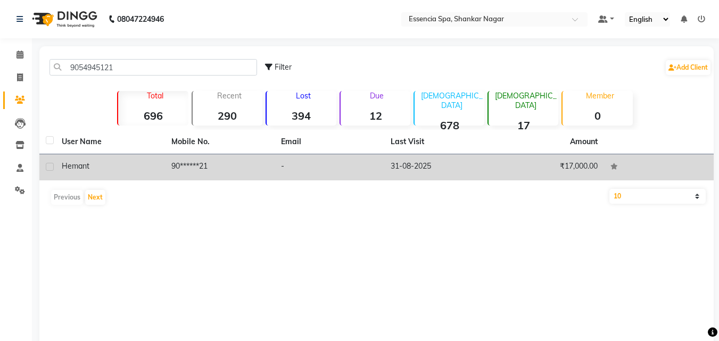
click at [132, 157] on td "hemant" at bounding box center [110, 167] width 110 height 26
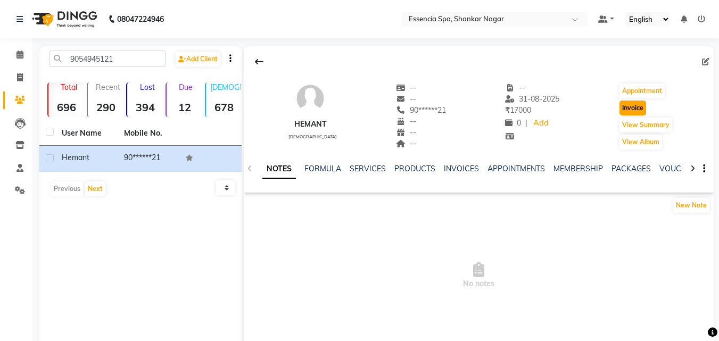
click at [626, 108] on button "Invoice" at bounding box center [632, 108] width 27 height 15
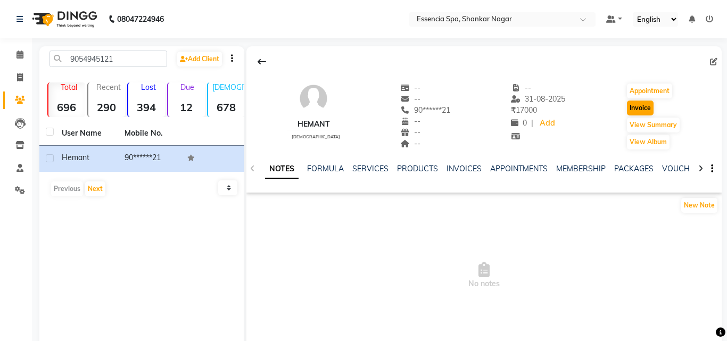
select select "service"
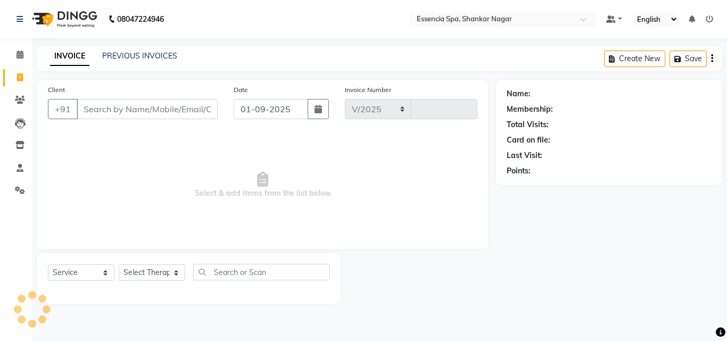
select select "7037"
type input "1279"
type input "90******21"
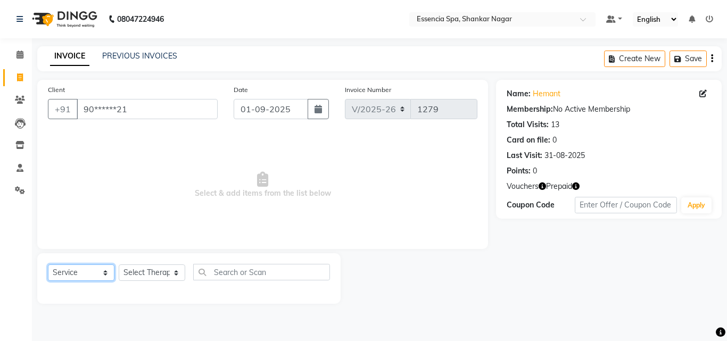
click at [76, 272] on select "Select Service Product Membership Package Voucher Prepaid Gift Card" at bounding box center [81, 272] width 67 height 16
click at [92, 272] on select "Select Service Product Membership Package Voucher Prepaid Gift Card" at bounding box center [81, 272] width 67 height 16
select select "P"
click at [48, 264] on select "Select Service Product Membership Package Voucher Prepaid Gift Card" at bounding box center [81, 272] width 67 height 16
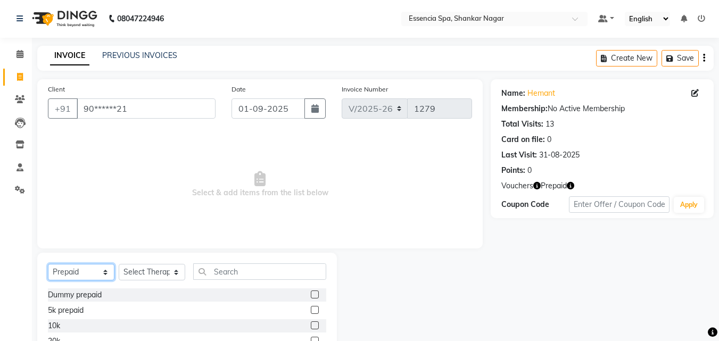
scroll to position [40, 0]
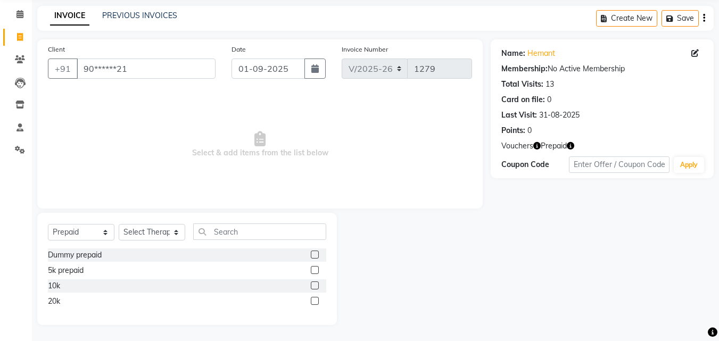
click at [318, 285] on label at bounding box center [315, 286] width 8 height 8
click at [318, 285] on input "checkbox" at bounding box center [314, 286] width 7 height 7
checkbox input "false"
click at [21, 13] on icon at bounding box center [19, 14] width 7 height 8
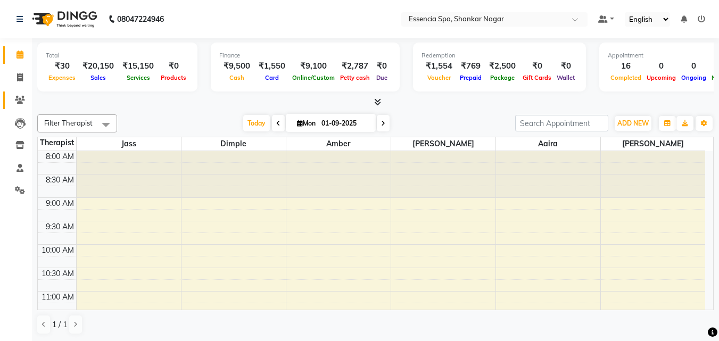
click at [24, 98] on icon at bounding box center [20, 100] width 10 height 8
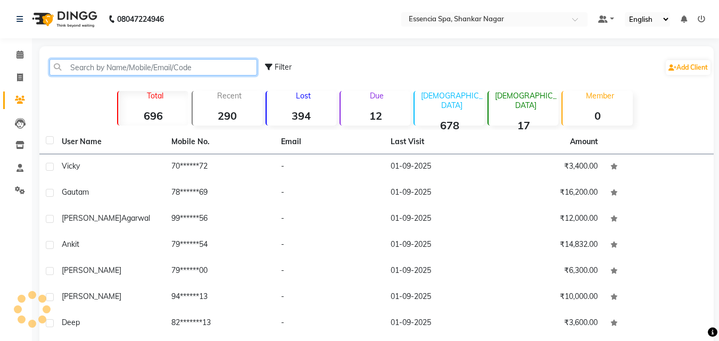
click at [120, 65] on input "text" at bounding box center [153, 67] width 208 height 16
paste input "9054945121"
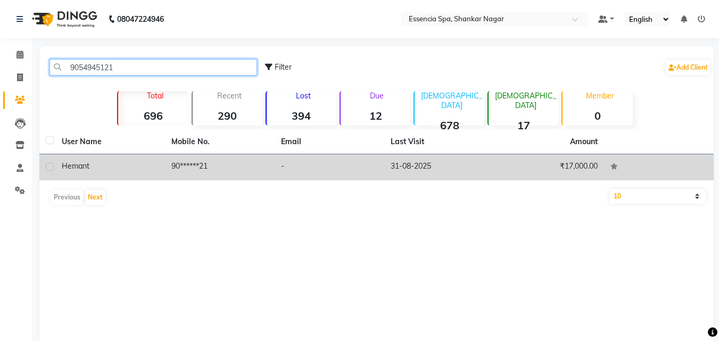
type input "9054945121"
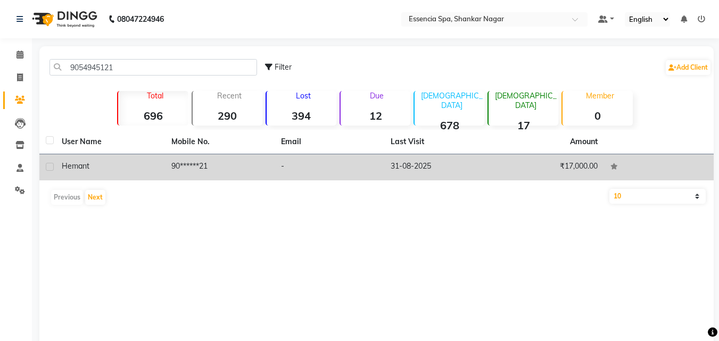
click at [114, 165] on div "hemant" at bounding box center [110, 166] width 97 height 11
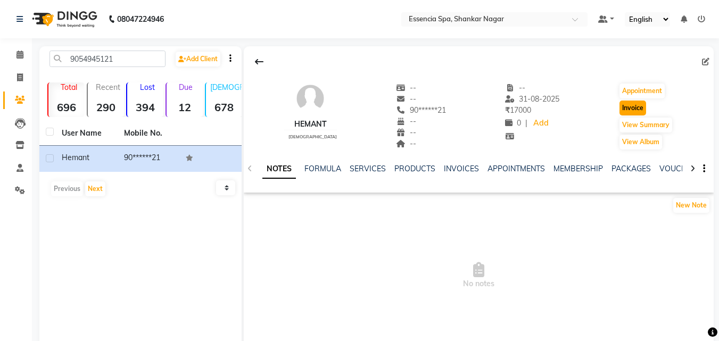
click at [632, 109] on button "Invoice" at bounding box center [632, 108] width 27 height 15
select select "service"
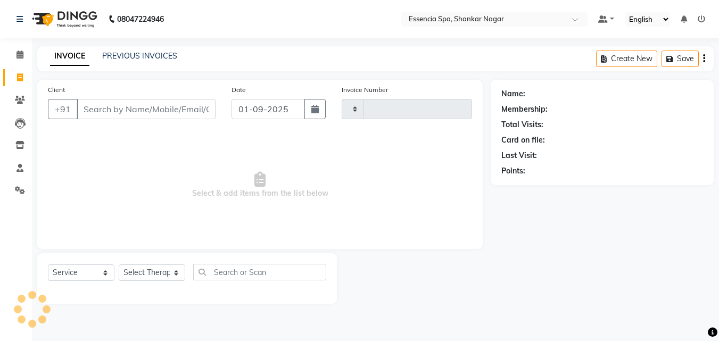
type input "1279"
select select "7037"
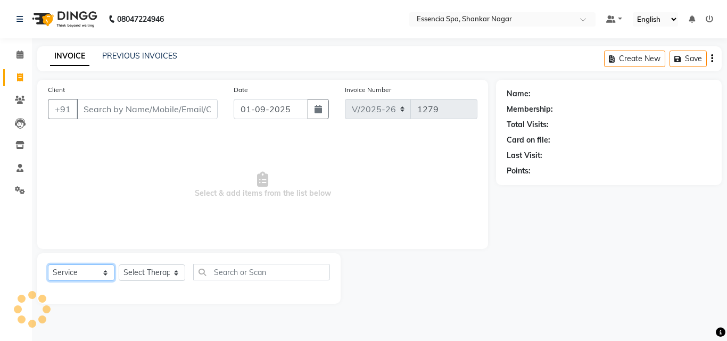
click at [98, 270] on select "Select Service Product Membership Package Voucher Prepaid Gift Card" at bounding box center [81, 272] width 67 height 16
type input "90******21"
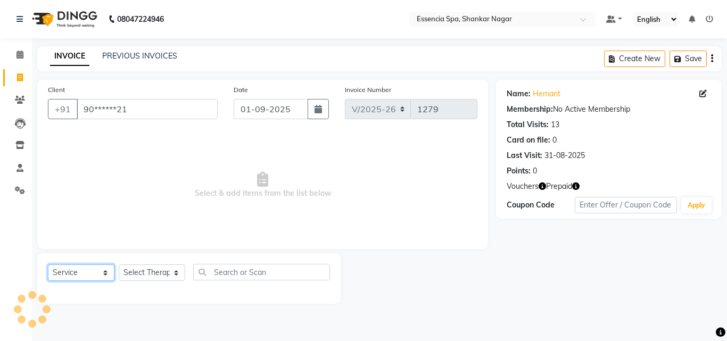
select select "P"
click at [48, 264] on select "Select Service Product Membership Package Voucher Prepaid Gift Card" at bounding box center [81, 272] width 67 height 16
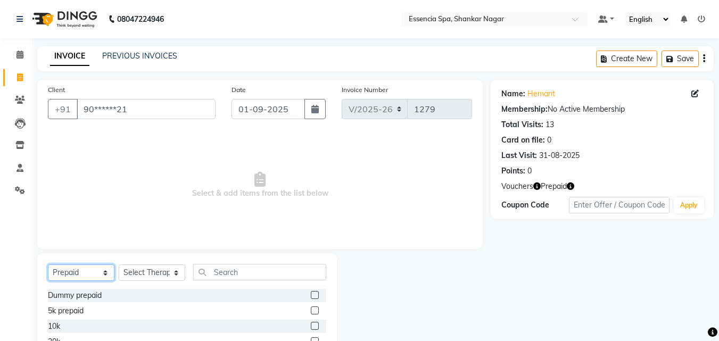
scroll to position [40, 0]
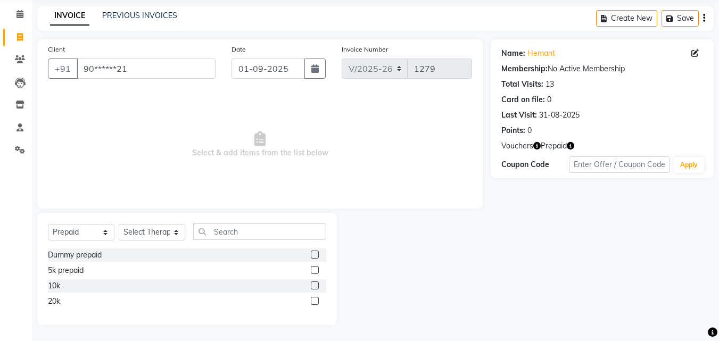
click at [313, 285] on label at bounding box center [315, 286] width 8 height 8
click at [313, 285] on input "checkbox" at bounding box center [314, 286] width 7 height 7
click at [317, 283] on label at bounding box center [315, 286] width 8 height 8
click at [317, 283] on input "checkbox" at bounding box center [314, 286] width 7 height 7
checkbox input "false"
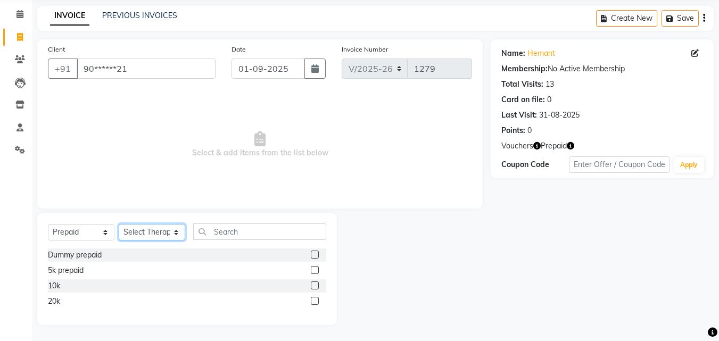
click at [166, 231] on select "Select Therapist [PERSON_NAME] [PERSON_NAME] [PERSON_NAME] [PERSON_NAME]" at bounding box center [152, 232] width 67 height 16
select select "57958"
click at [119, 224] on select "Select Therapist [PERSON_NAME] [PERSON_NAME] [PERSON_NAME] [PERSON_NAME]" at bounding box center [152, 232] width 67 height 16
click at [320, 286] on div at bounding box center [318, 285] width 15 height 13
click at [313, 285] on label at bounding box center [315, 286] width 8 height 8
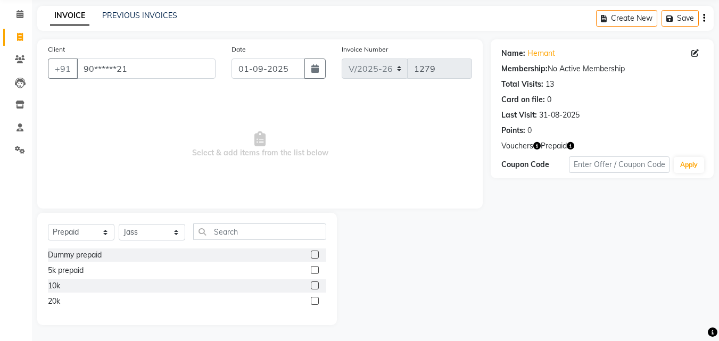
click at [313, 285] on input "checkbox" at bounding box center [314, 286] width 7 height 7
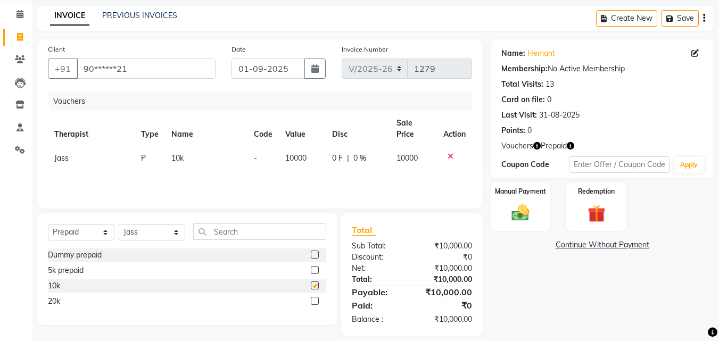
checkbox input "false"
click at [522, 216] on img at bounding box center [521, 213] width 30 height 21
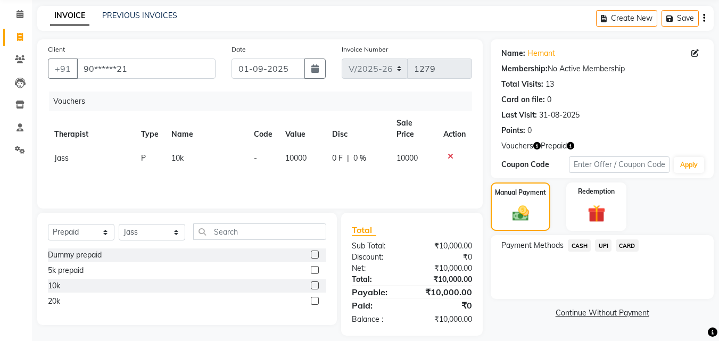
click at [602, 249] on span "UPI" at bounding box center [603, 245] width 16 height 12
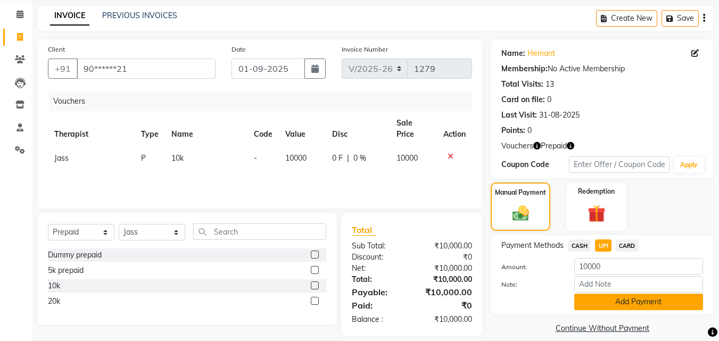
click at [648, 296] on button "Add Payment" at bounding box center [638, 302] width 129 height 16
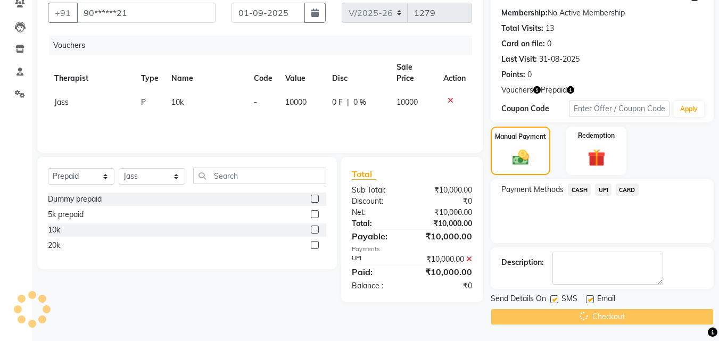
click at [584, 317] on div "Checkout" at bounding box center [602, 317] width 223 height 16
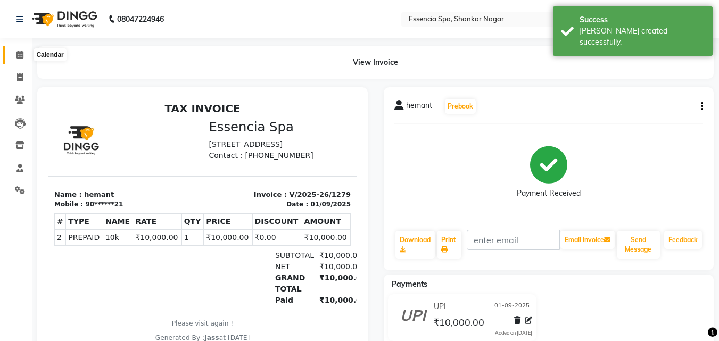
click at [21, 55] on icon at bounding box center [19, 55] width 7 height 8
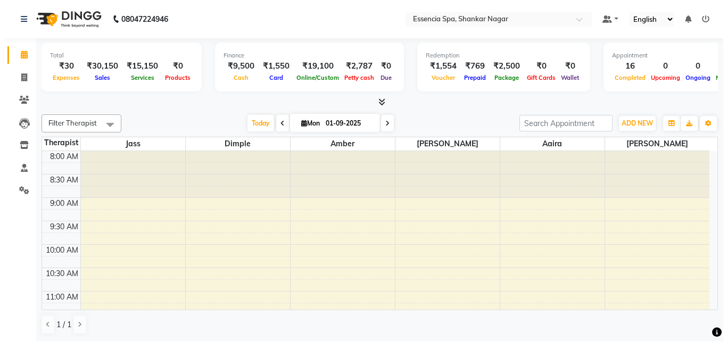
scroll to position [429, 0]
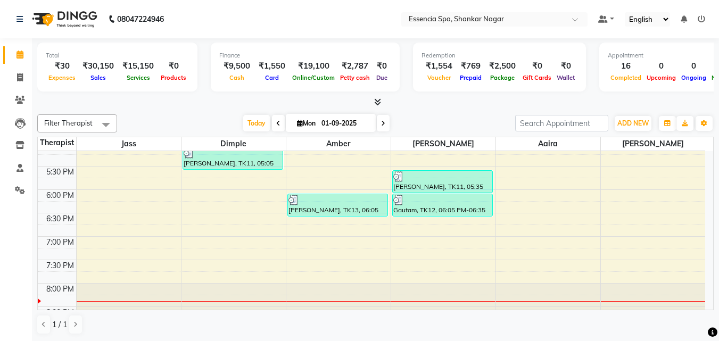
click at [703, 16] on icon at bounding box center [701, 18] width 7 height 7
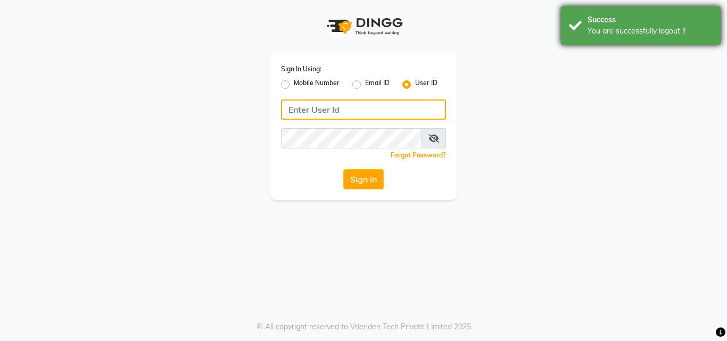
type input "8968850293"
